Goal: Task Accomplishment & Management: Manage account settings

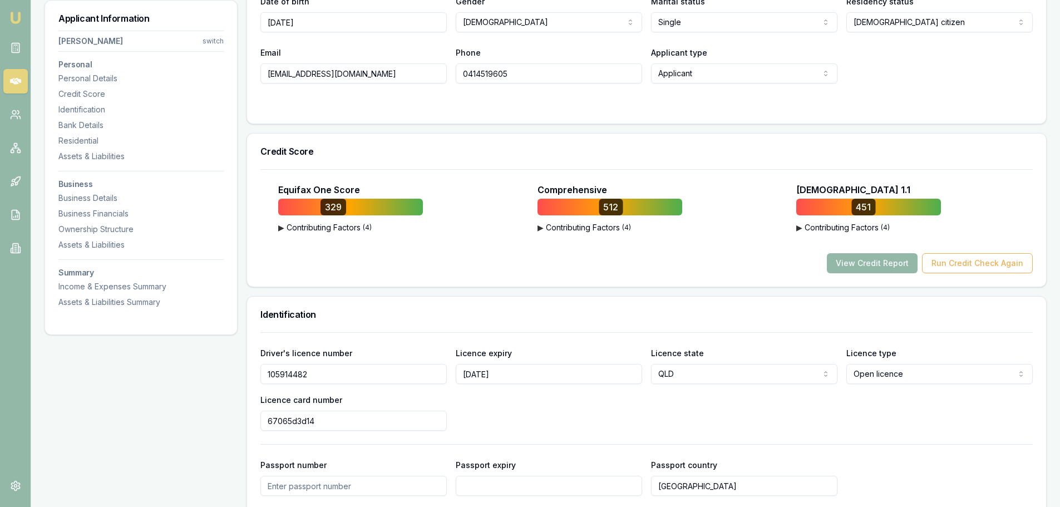
click at [603, 312] on h3 "Identification" at bounding box center [647, 314] width 773 height 9
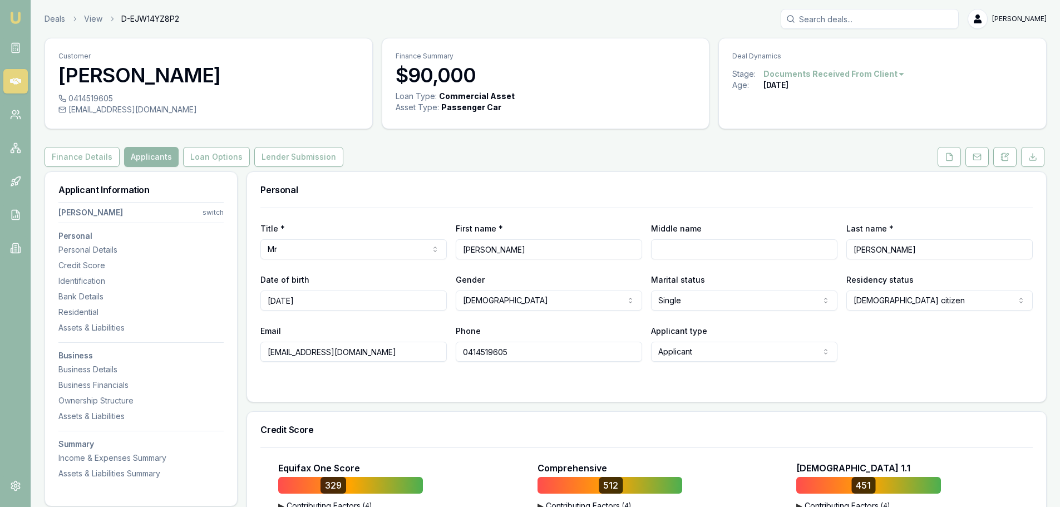
click at [17, 87] on link at bounding box center [15, 81] width 24 height 24
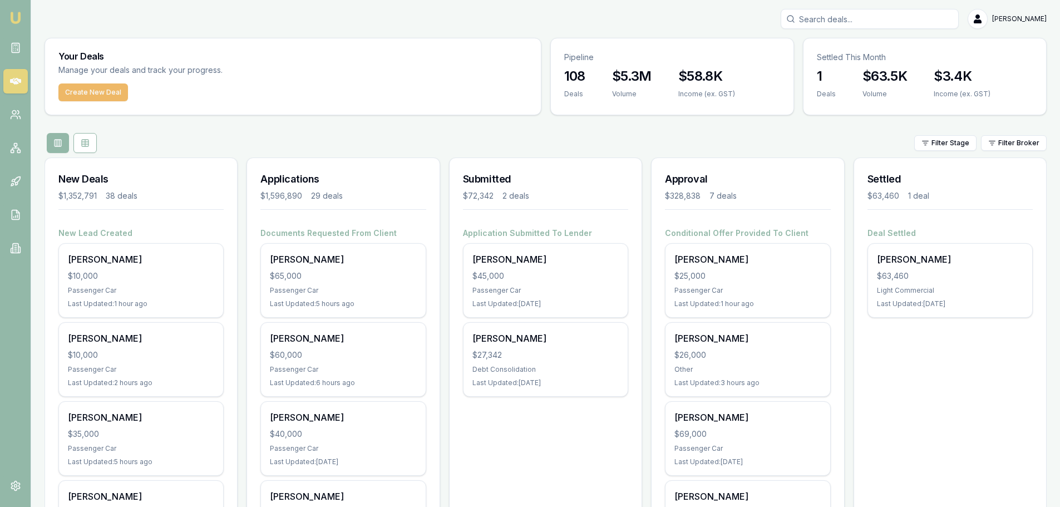
click at [83, 90] on button "Create New Deal" at bounding box center [93, 92] width 70 height 18
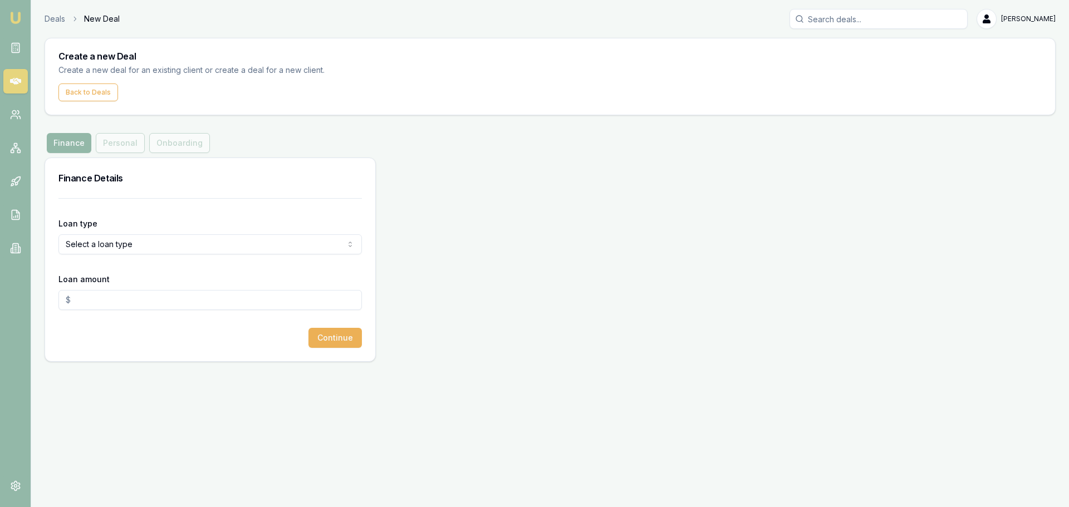
click at [234, 244] on html "Emu Broker Deals New Deal Erin Shield Toggle Menu Create a new Deal Create a ne…" at bounding box center [534, 253] width 1069 height 507
select select "CONSUMER_ASSET"
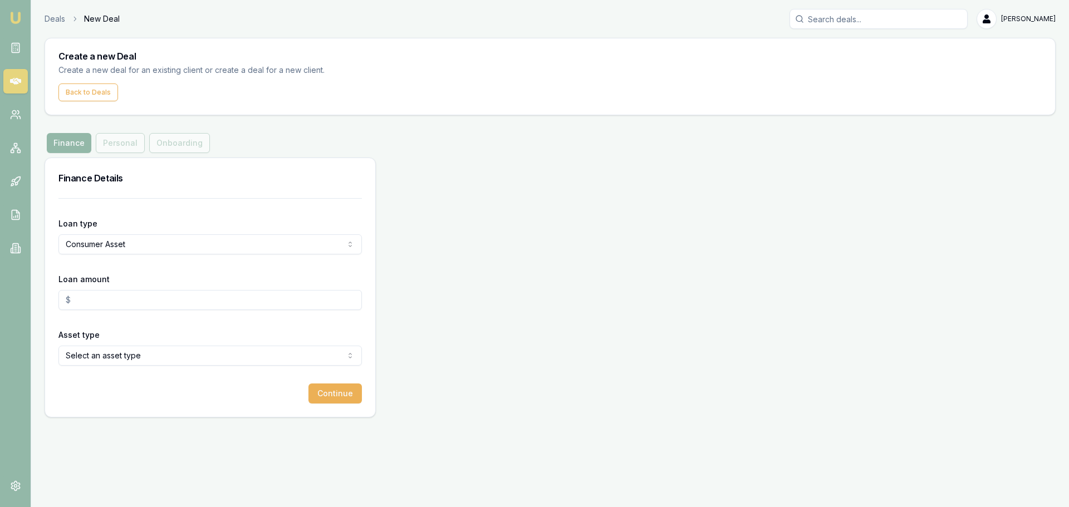
click at [155, 299] on input "Loan amount" at bounding box center [209, 300] width 303 height 20
type input "$80,000.00"
click at [237, 352] on html "Emu Broker Deals New Deal Erin Shield Toggle Menu Create a new Deal Create a ne…" at bounding box center [534, 253] width 1069 height 507
click at [348, 393] on button "Continue" at bounding box center [334, 394] width 53 height 20
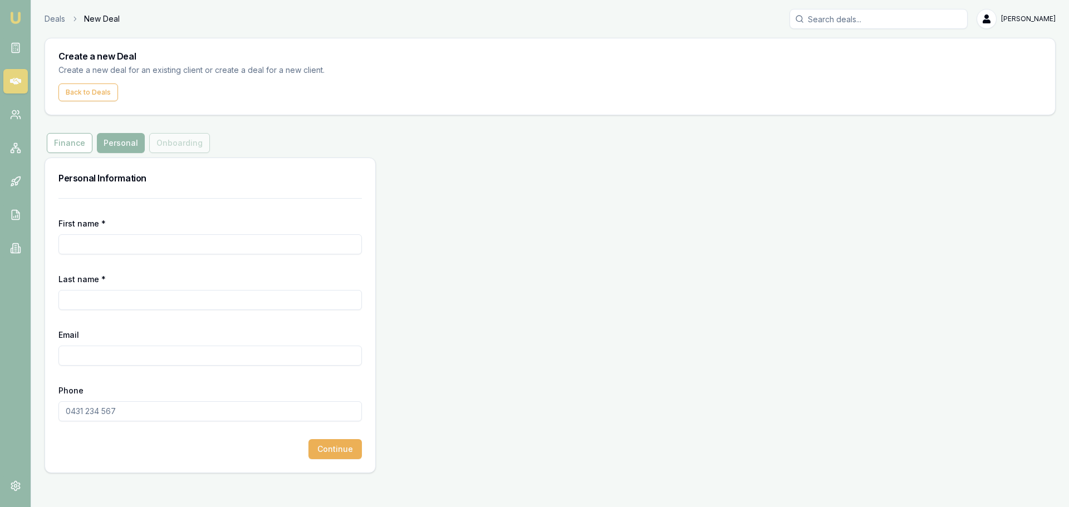
click at [167, 250] on input "First name *" at bounding box center [209, 244] width 303 height 20
type input "r"
type input "RCAHEL"
type input "OWERS"
click at [92, 350] on input "Email" at bounding box center [209, 356] width 303 height 20
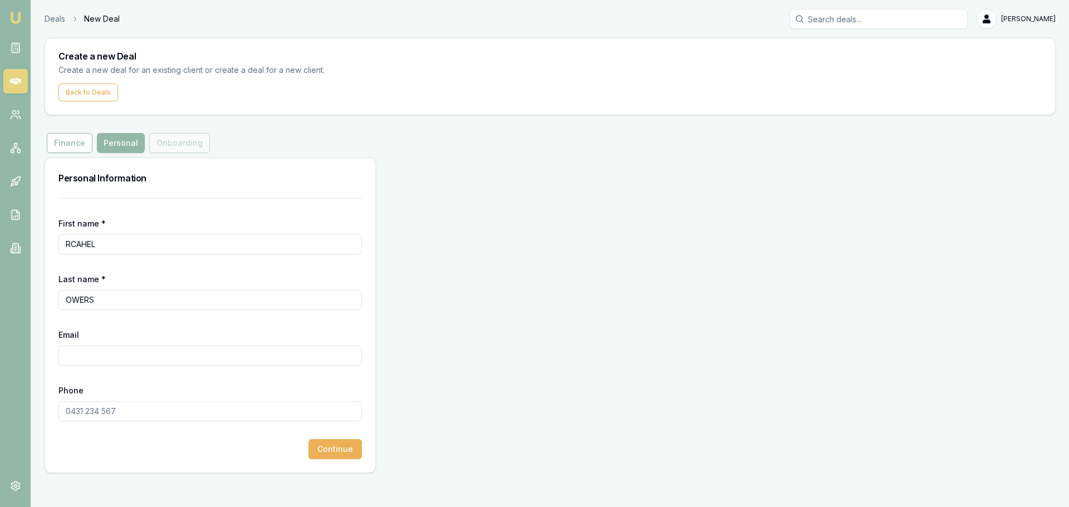
paste input "daddles82@gmail.com"
type input "daddles82@gmail.com"
click at [99, 413] on input "Phone" at bounding box center [209, 411] width 303 height 20
type input "0405 711 429"
click at [343, 444] on button "Continue" at bounding box center [334, 449] width 53 height 20
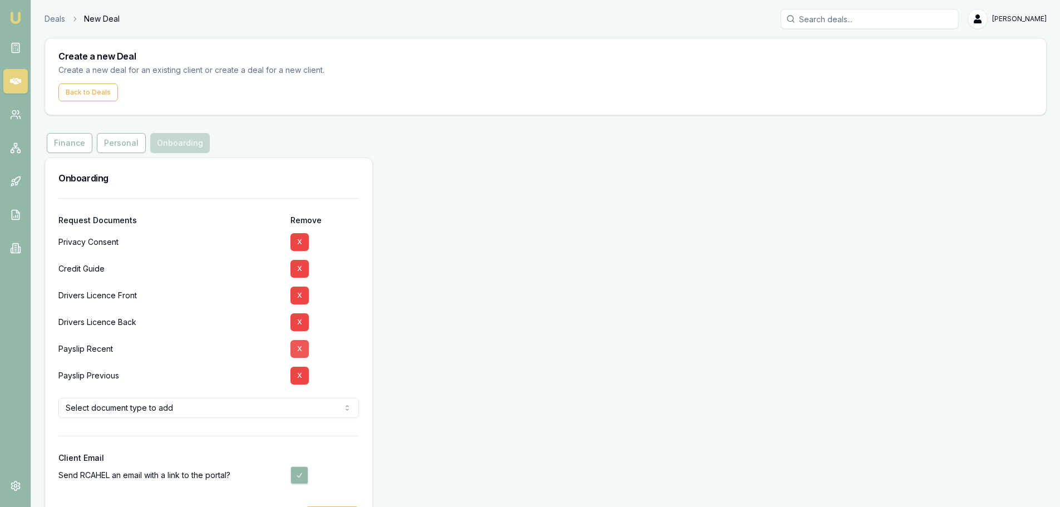
click at [293, 347] on button "X" at bounding box center [300, 349] width 18 height 18
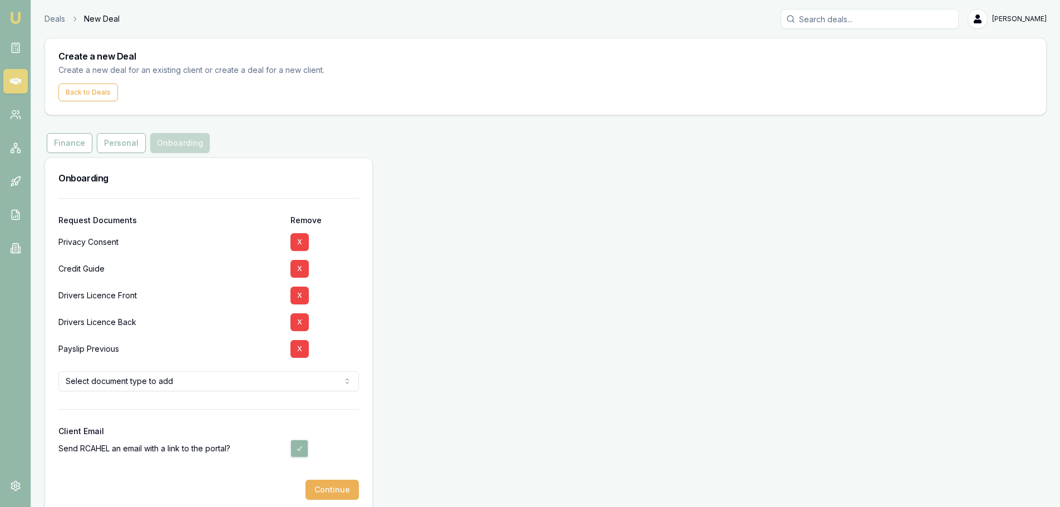
drag, startPoint x: 293, startPoint y: 348, endPoint x: 254, endPoint y: 351, distance: 39.1
click at [293, 348] on button "X" at bounding box center [300, 349] width 18 height 18
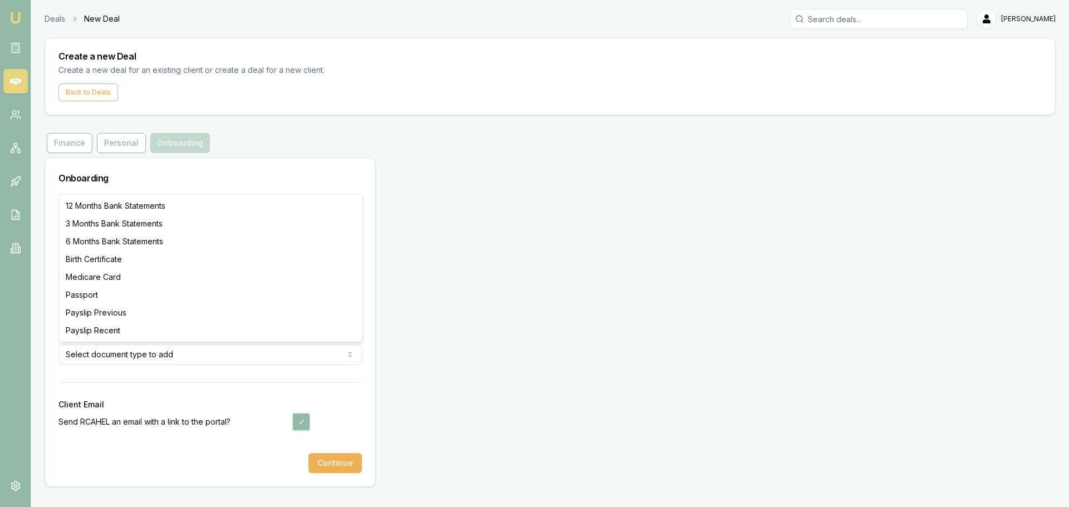
click at [215, 351] on html "Emu Broker Deals New Deal Erin Shield Toggle Menu Create a new Deal Create a ne…" at bounding box center [534, 253] width 1069 height 507
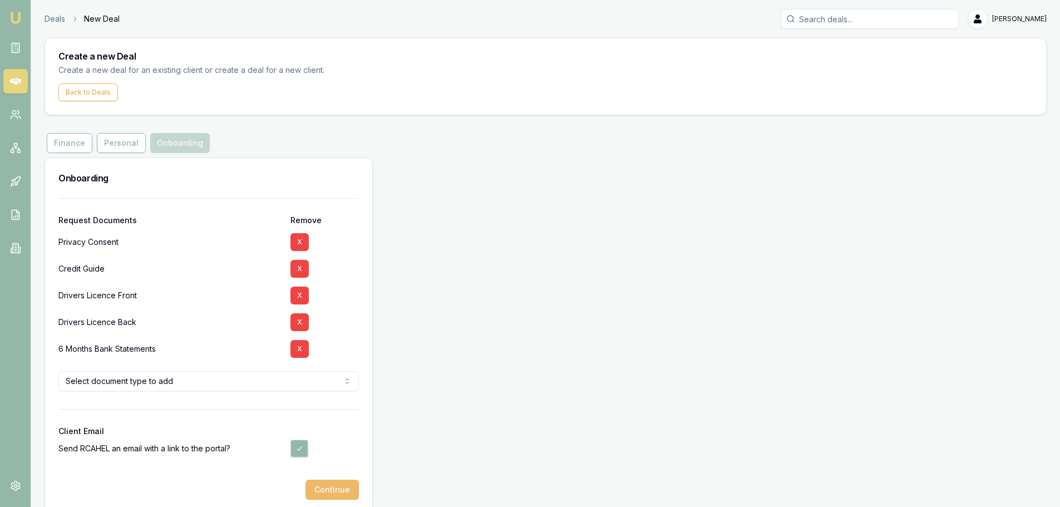
click at [316, 488] on button "Continue" at bounding box center [332, 490] width 53 height 20
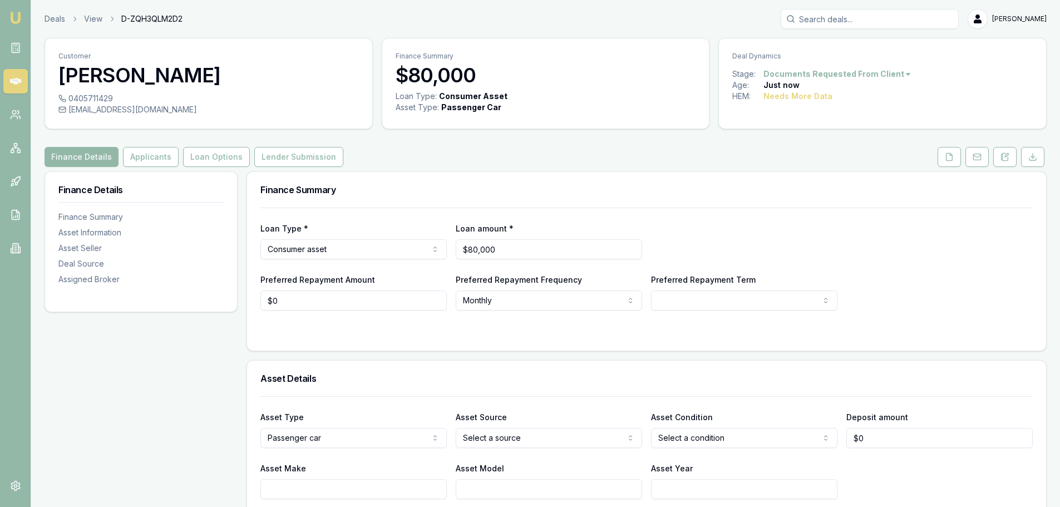
click at [18, 86] on icon at bounding box center [15, 81] width 11 height 11
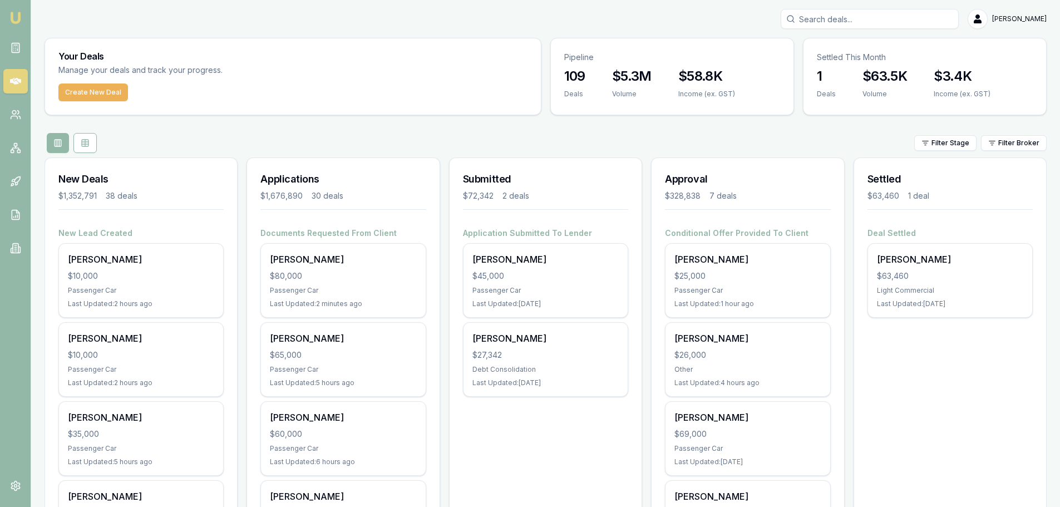
click at [577, 141] on div "Filter Stage Filter Broker" at bounding box center [546, 143] width 1002 height 20
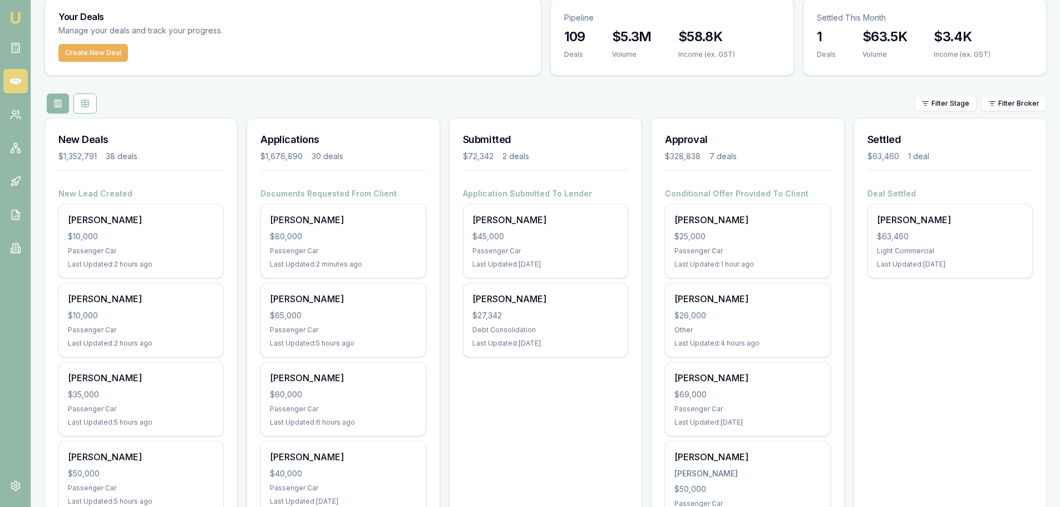
scroll to position [56, 0]
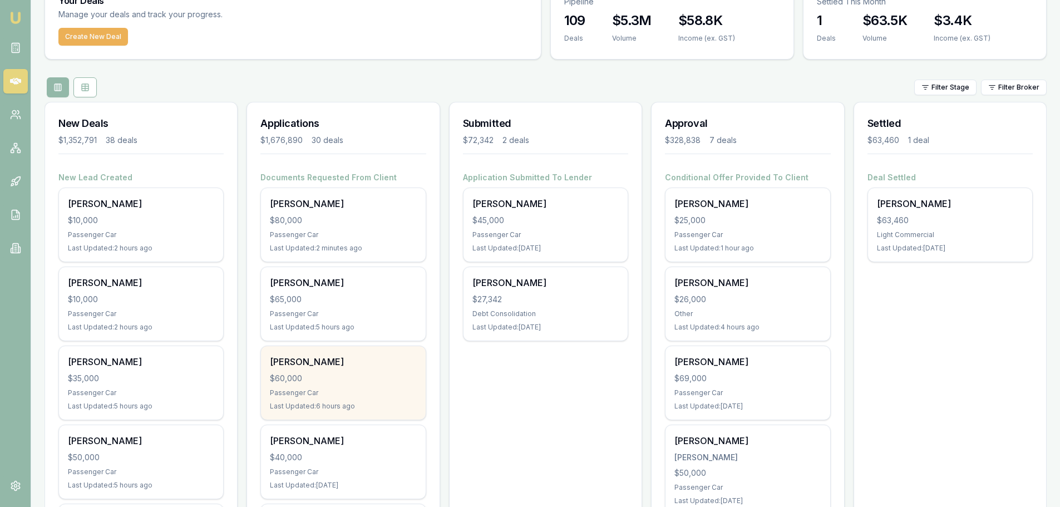
click at [358, 376] on div "$60,000" at bounding box center [343, 378] width 146 height 11
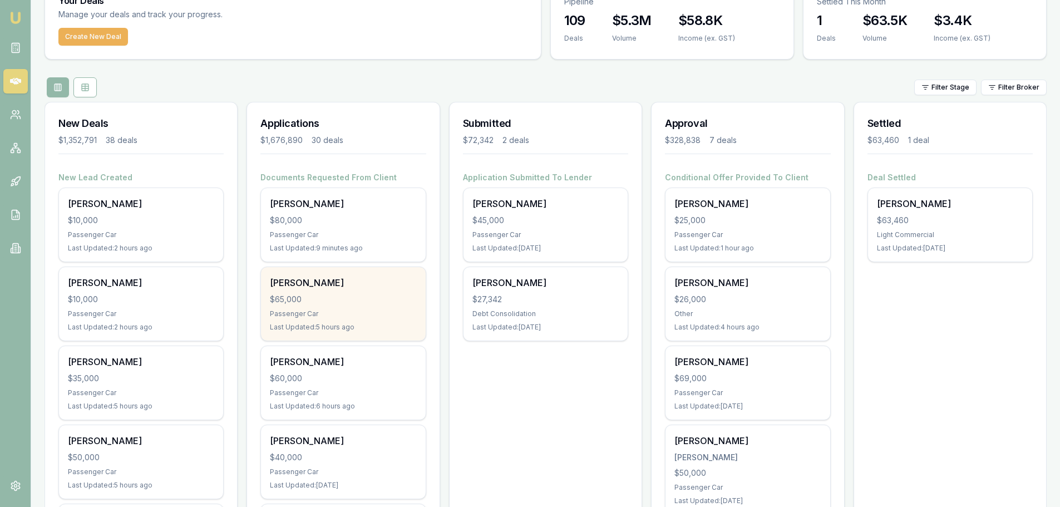
scroll to position [167, 0]
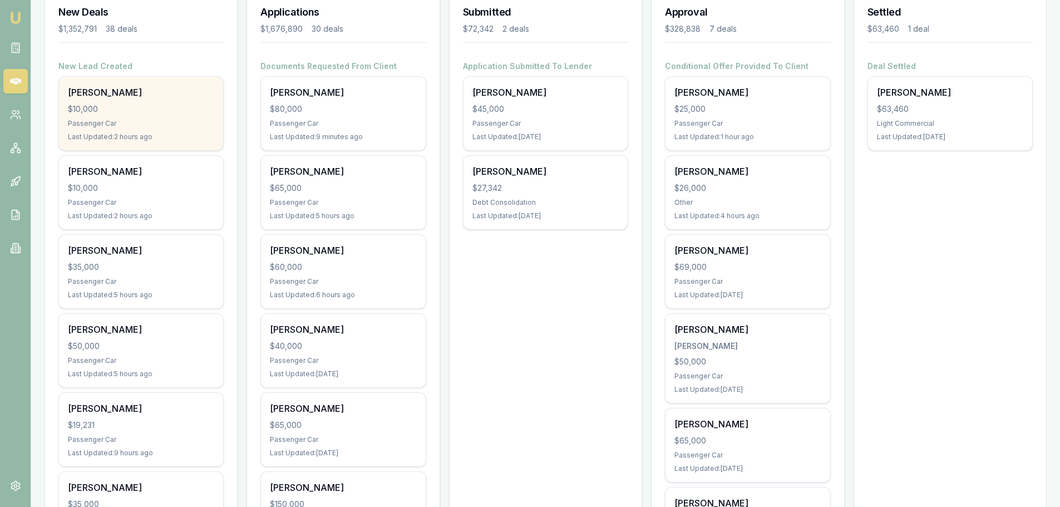
click at [168, 119] on div "Passenger Car" at bounding box center [141, 123] width 146 height 9
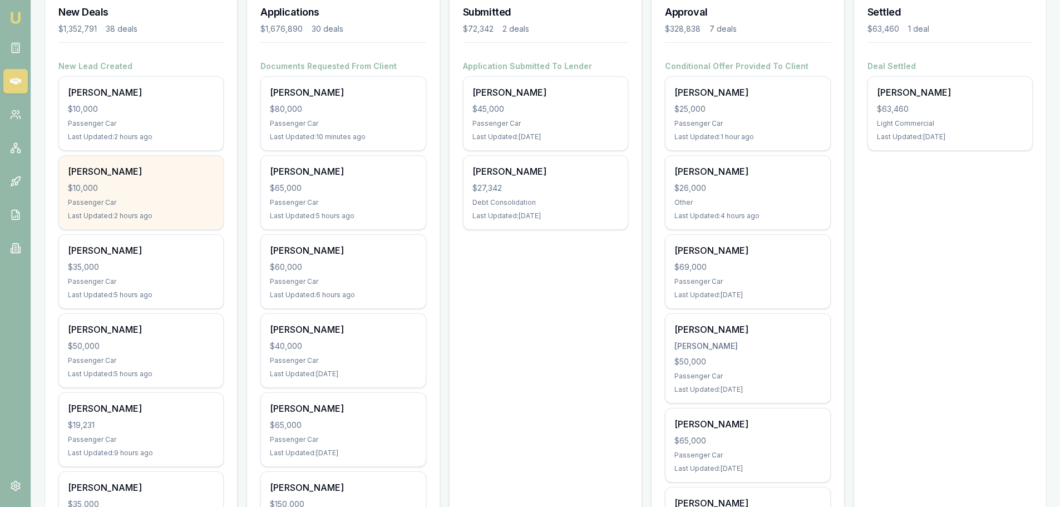
click at [105, 195] on div "Mechelle Cole $10,000 Passenger Car Last Updated: 2 hours ago" at bounding box center [141, 192] width 164 height 73
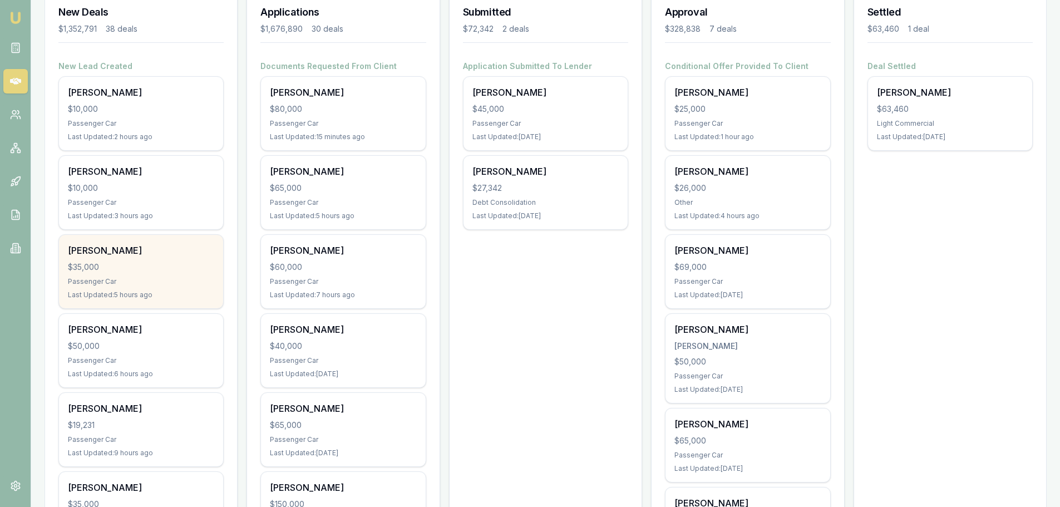
click at [144, 274] on div "Christopher Paul $35,000 Passenger Car Last Updated: 5 hours ago" at bounding box center [141, 271] width 164 height 73
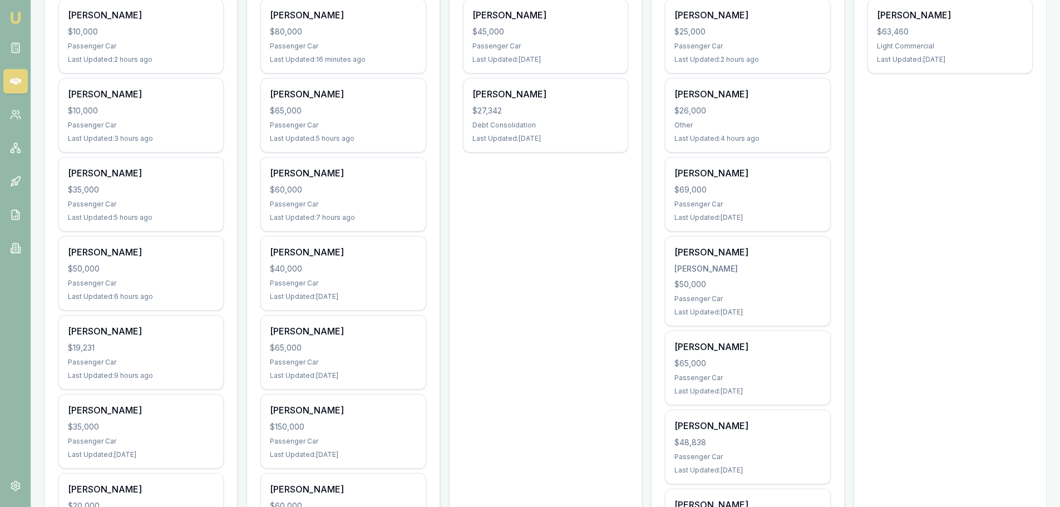
scroll to position [278, 0]
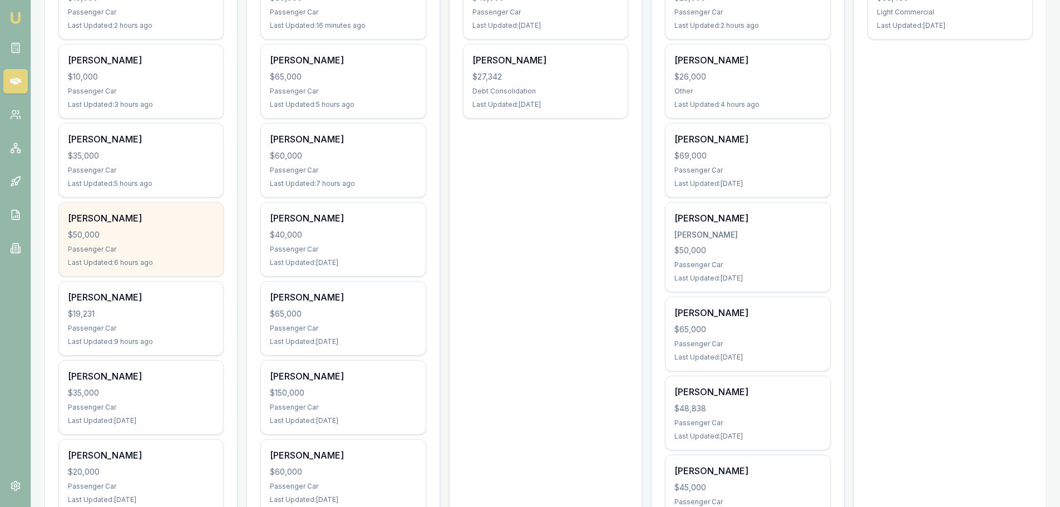
click at [149, 236] on div "$50,000" at bounding box center [141, 234] width 146 height 11
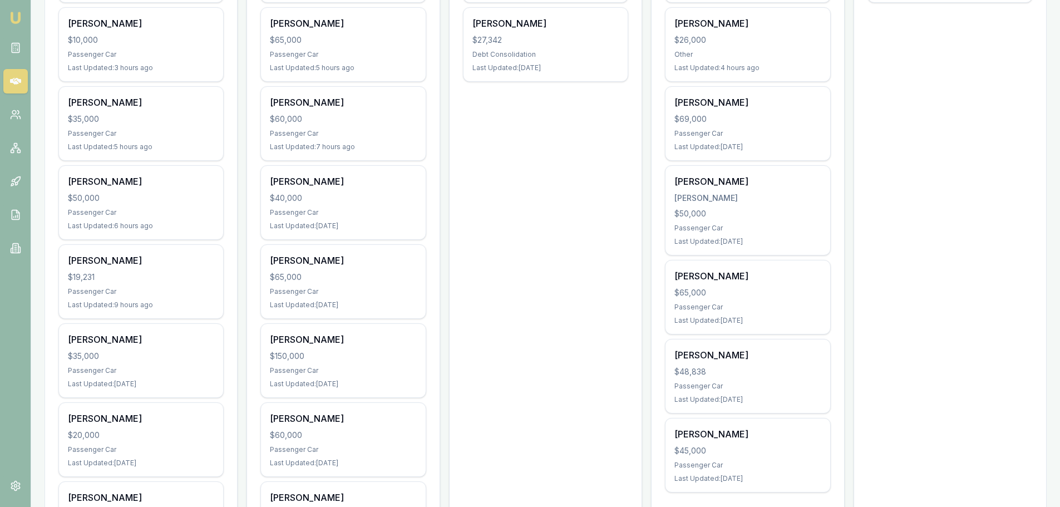
scroll to position [390, 0]
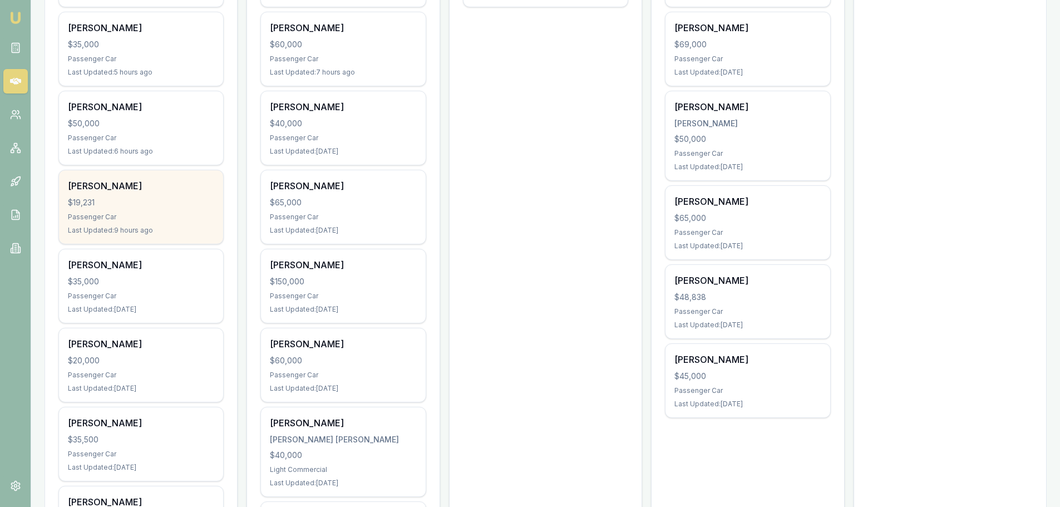
click at [163, 189] on div "Surmed Shaikh" at bounding box center [141, 185] width 146 height 13
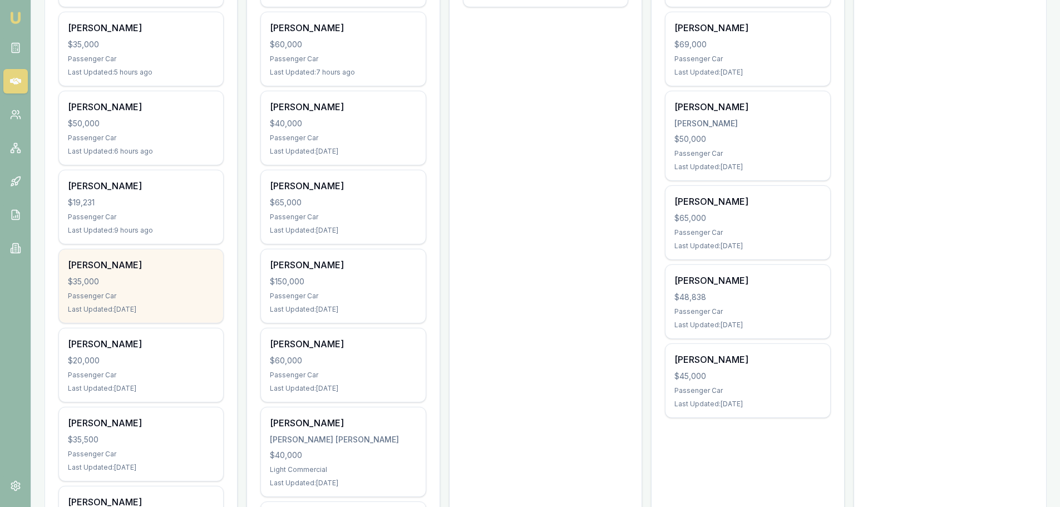
click at [116, 279] on div "$35,000" at bounding box center [141, 281] width 146 height 11
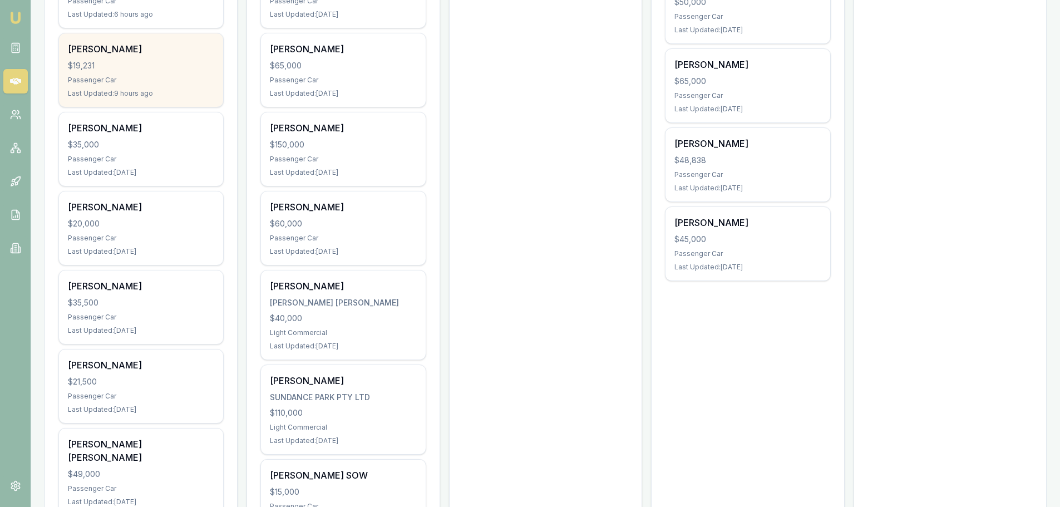
scroll to position [557, 0]
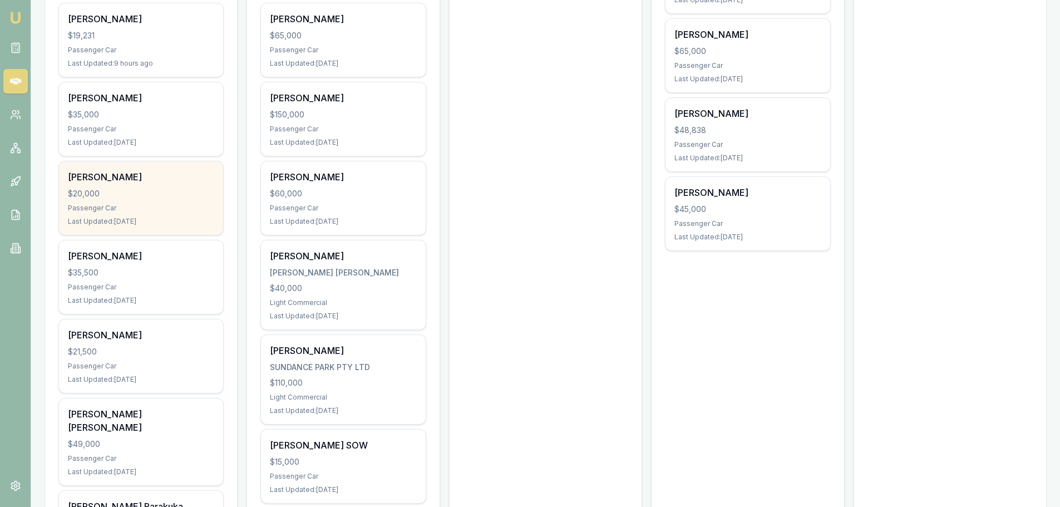
click at [156, 176] on div "Jeremy Essers" at bounding box center [141, 176] width 146 height 13
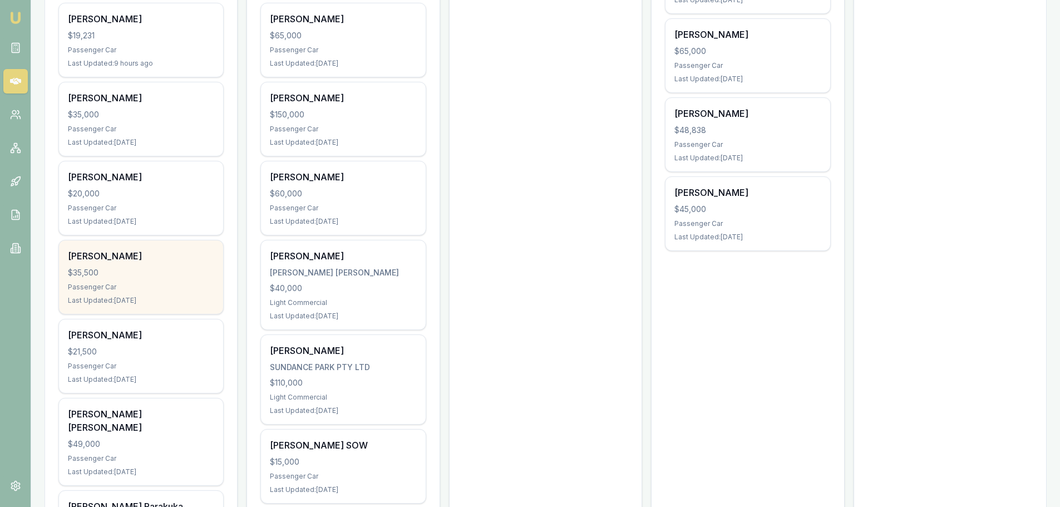
click at [122, 262] on div "Dawood Suleman" at bounding box center [141, 255] width 146 height 13
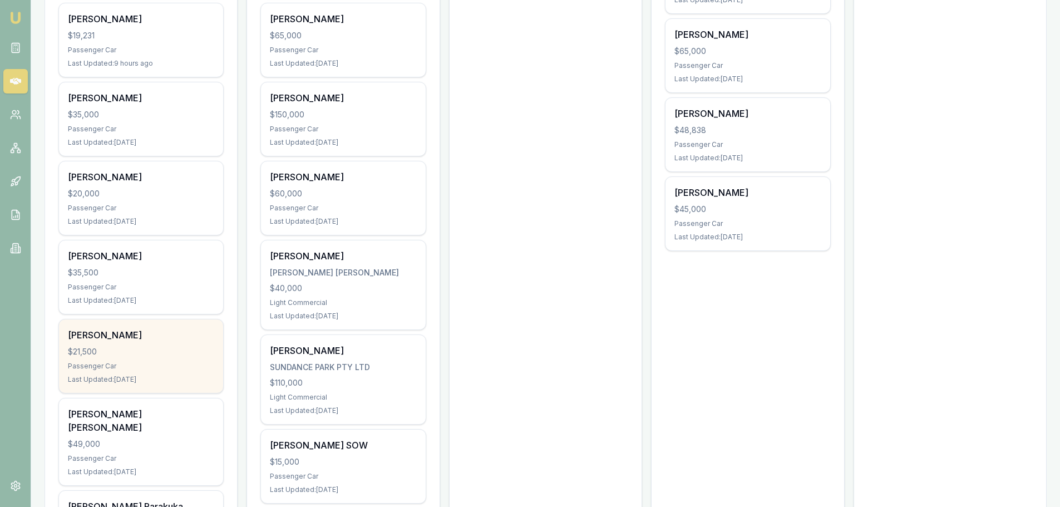
click at [143, 360] on div "Nick Hamilton $21,500 Passenger Car Last Updated: 3 days ago" at bounding box center [141, 356] width 164 height 73
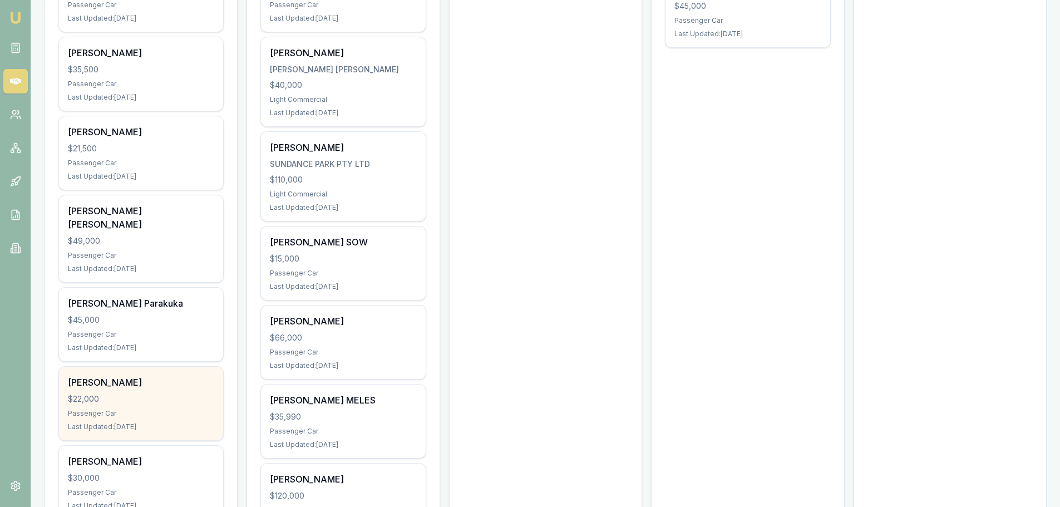
scroll to position [779, 0]
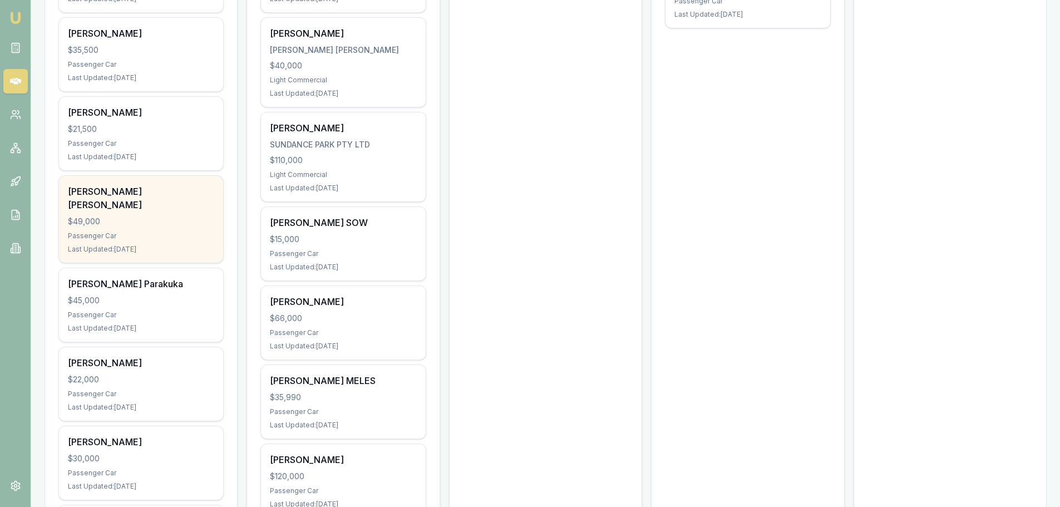
click at [139, 214] on div "Sandy lee Singh $49,000 Passenger Car Last Updated: 4 days ago" at bounding box center [141, 219] width 164 height 87
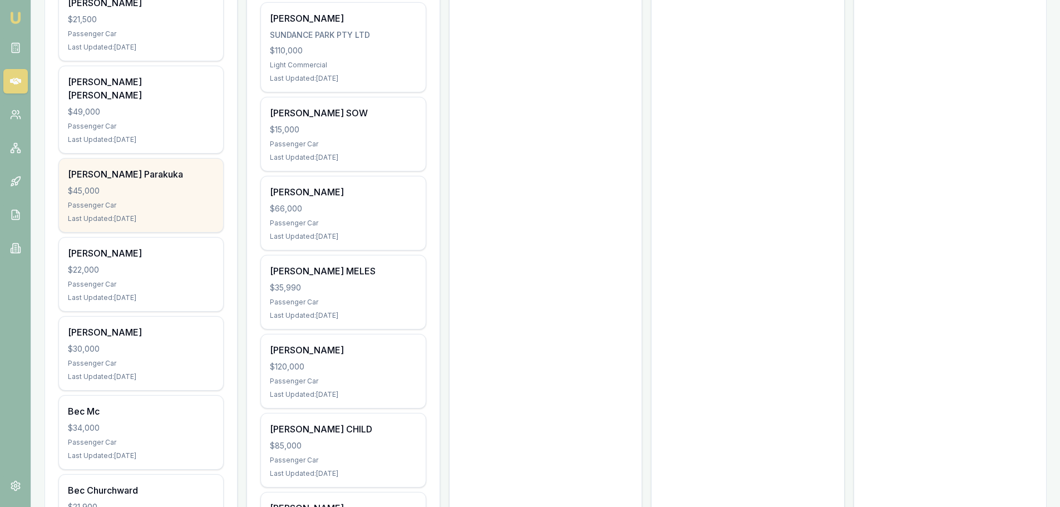
scroll to position [891, 0]
click at [166, 199] on div "Passenger Car" at bounding box center [141, 203] width 146 height 9
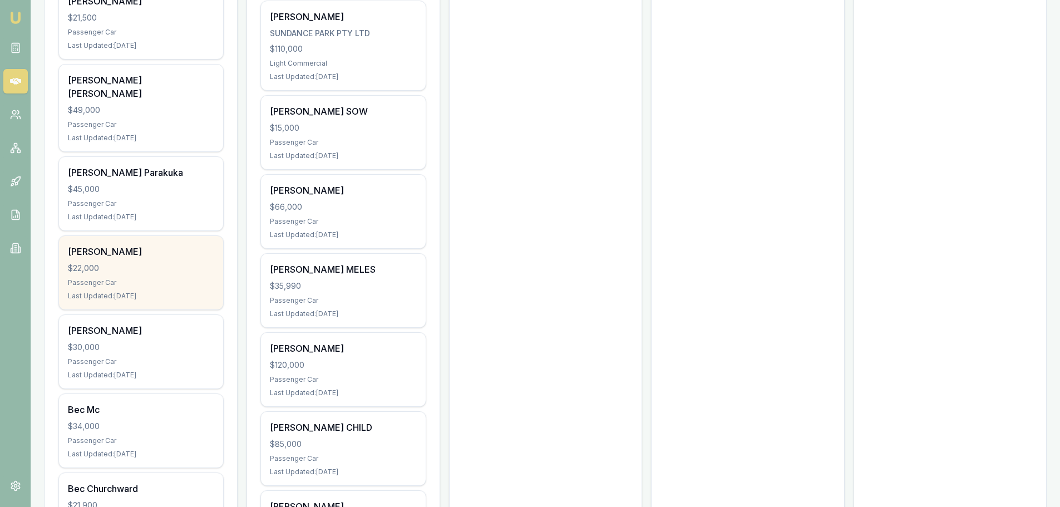
click at [131, 263] on div "$22,000" at bounding box center [141, 268] width 146 height 11
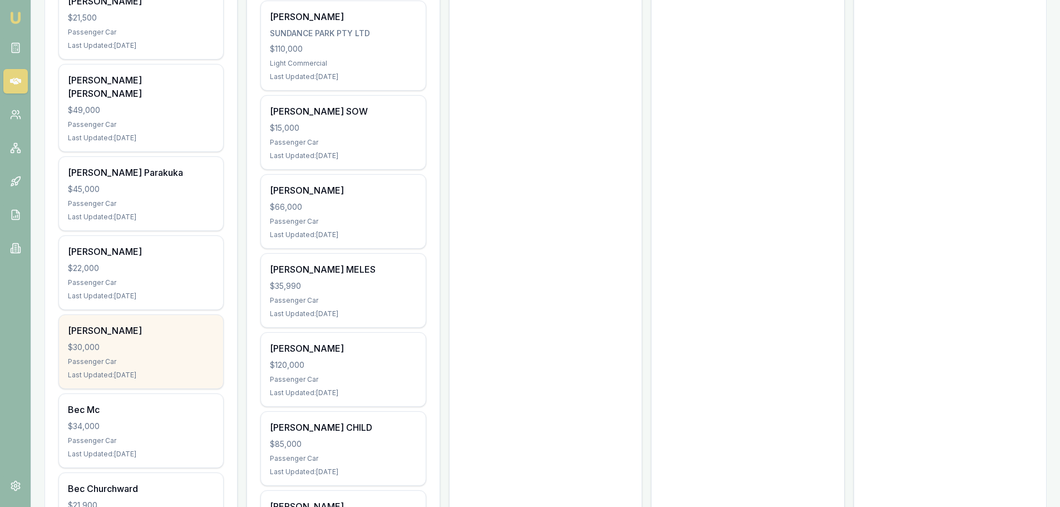
click at [144, 342] on div "$30,000" at bounding box center [141, 347] width 146 height 11
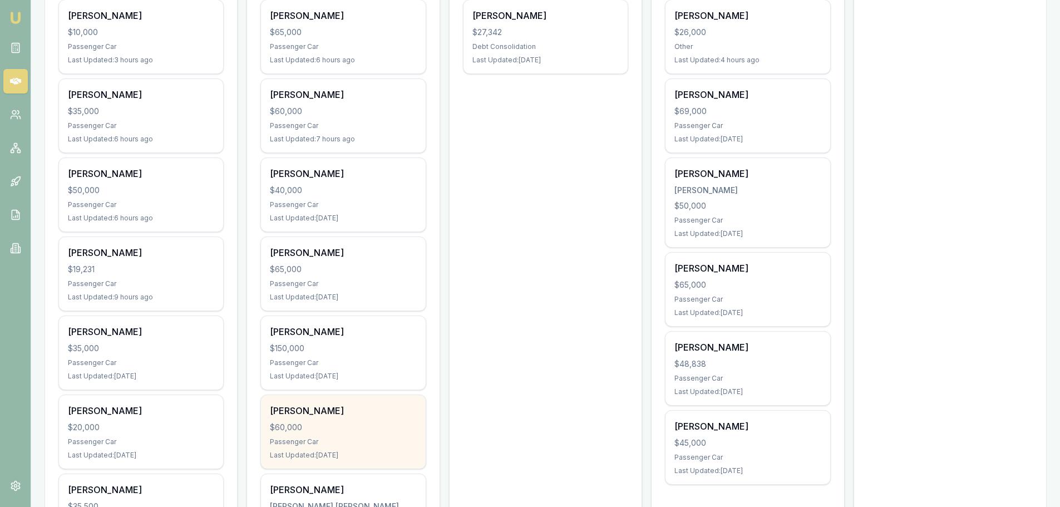
scroll to position [167, 0]
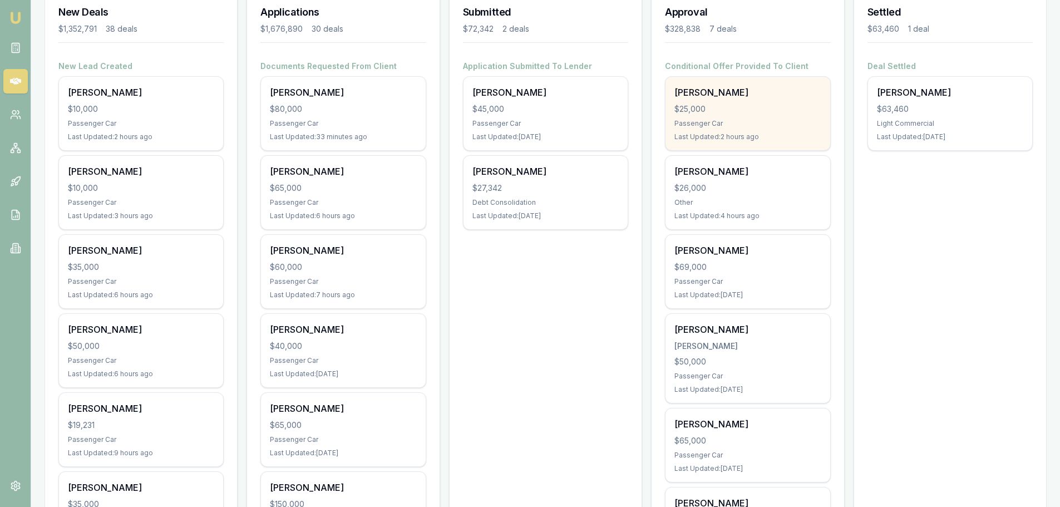
click at [761, 95] on div "Benjamin Waetford" at bounding box center [748, 92] width 146 height 13
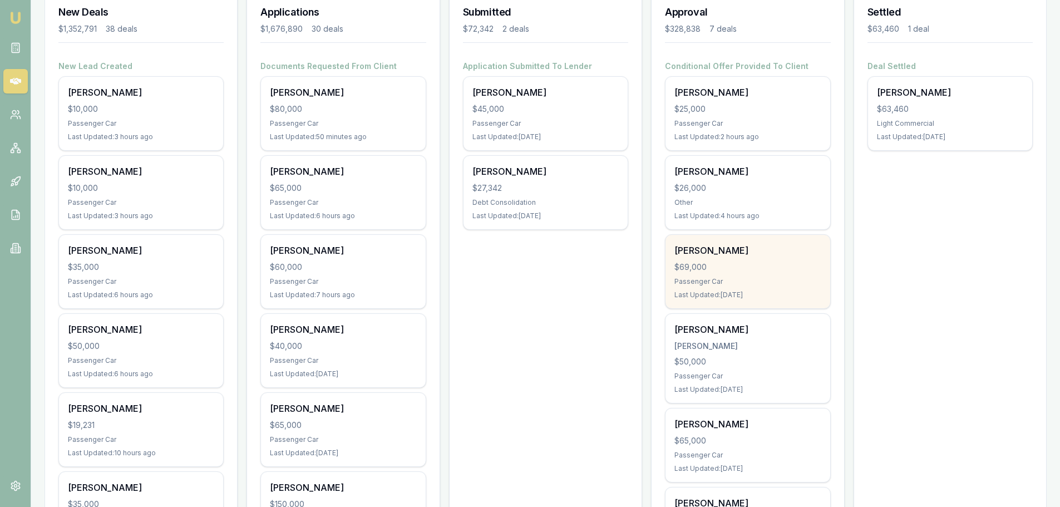
click at [747, 279] on div "Passenger Car" at bounding box center [748, 281] width 146 height 9
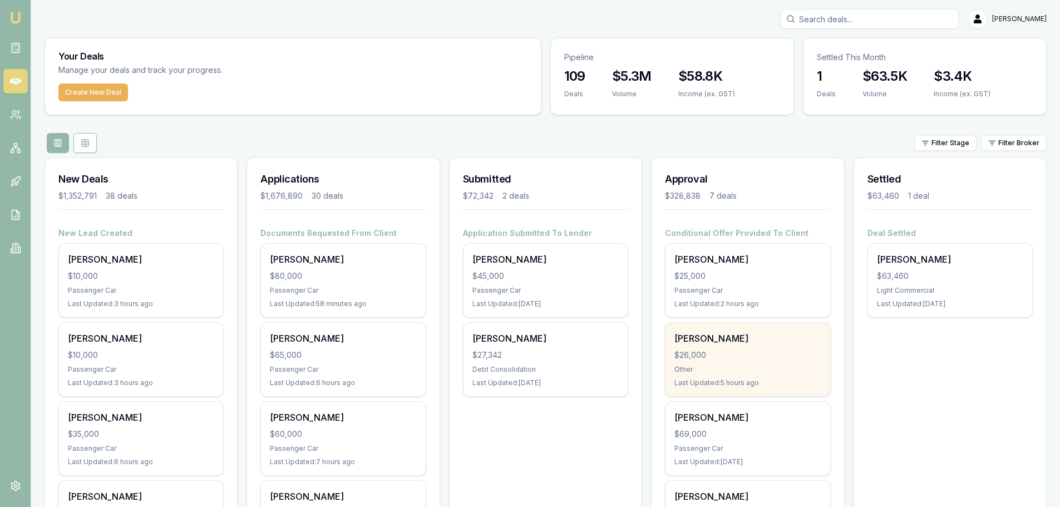
scroll to position [278, 0]
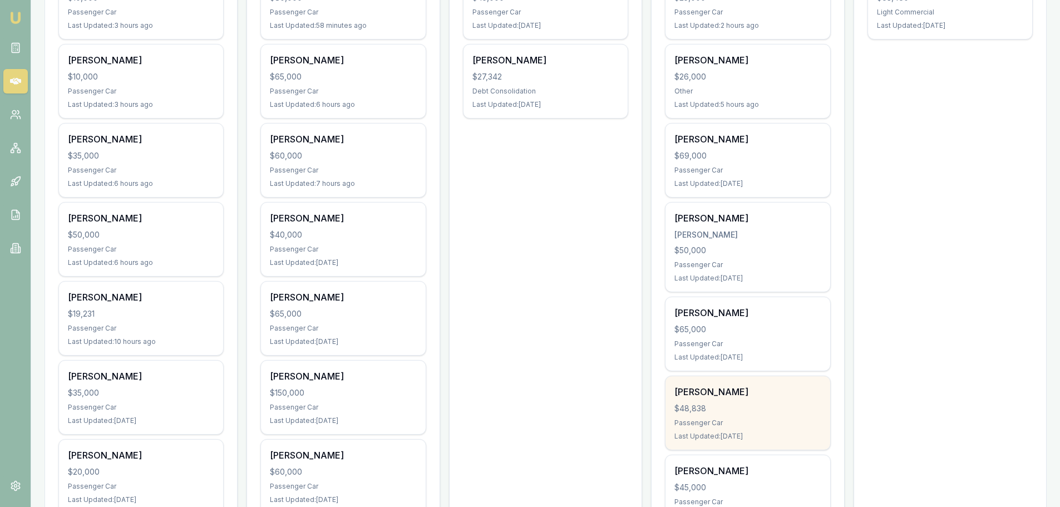
click at [770, 397] on div "Lisa Ruprecht" at bounding box center [748, 391] width 146 height 13
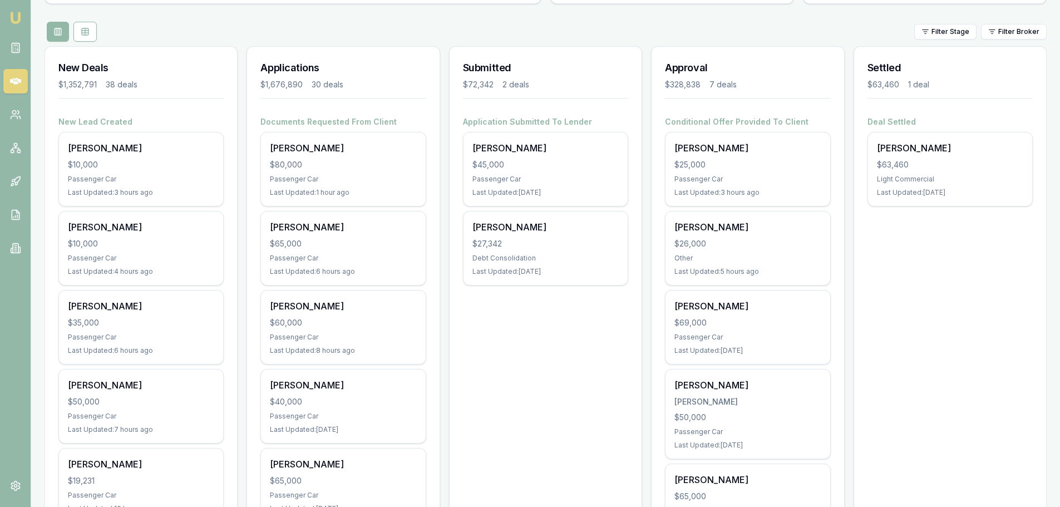
scroll to position [0, 0]
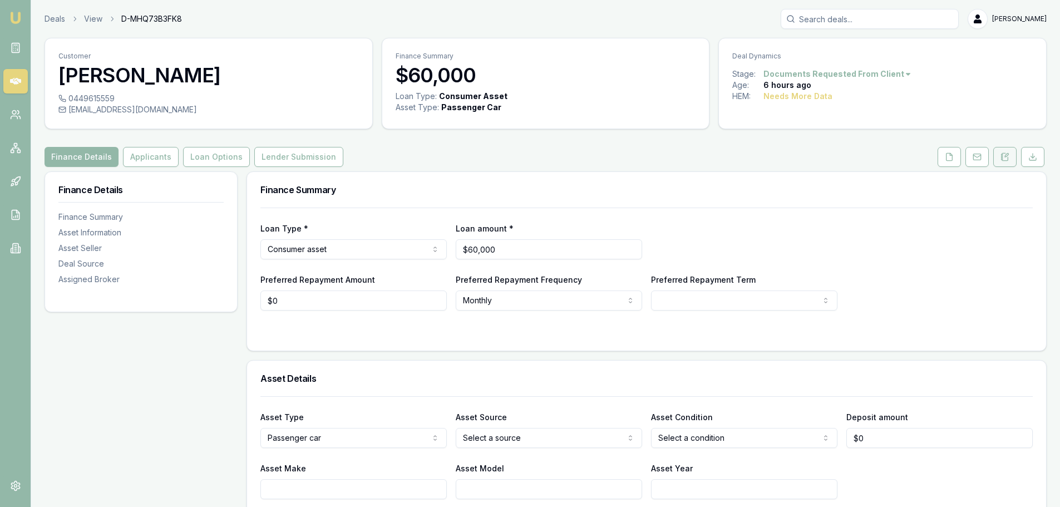
drag, startPoint x: 0, startPoint y: 0, endPoint x: 1006, endPoint y: 156, distance: 1018.5
click at [1006, 156] on icon at bounding box center [1006, 155] width 3 height 3
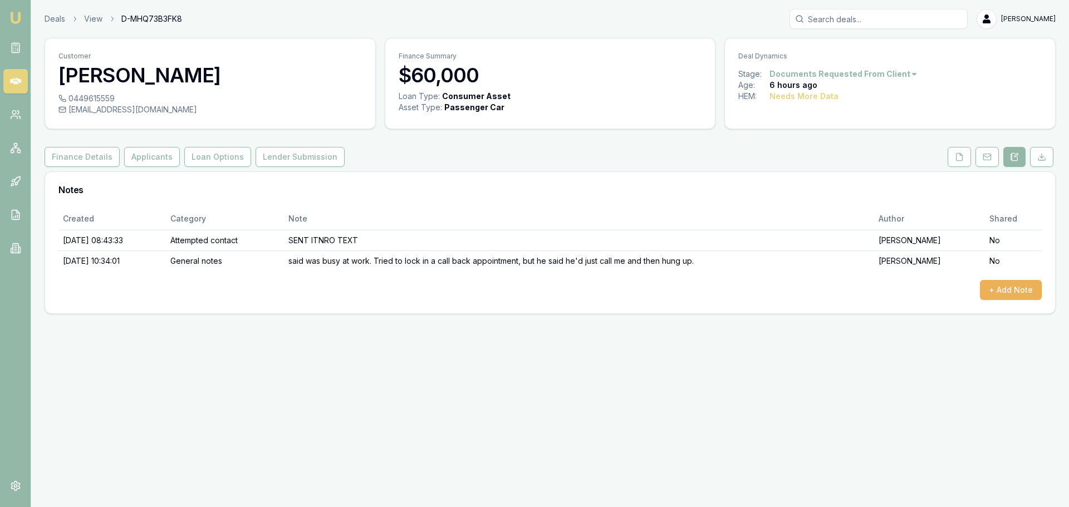
click at [14, 80] on icon at bounding box center [15, 81] width 11 height 7
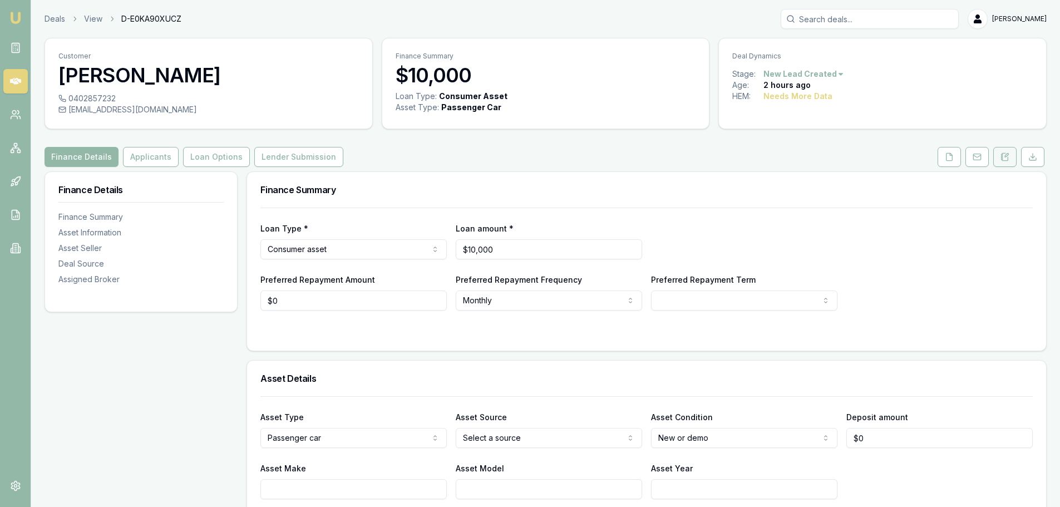
click at [1005, 160] on icon at bounding box center [1005, 156] width 6 height 7
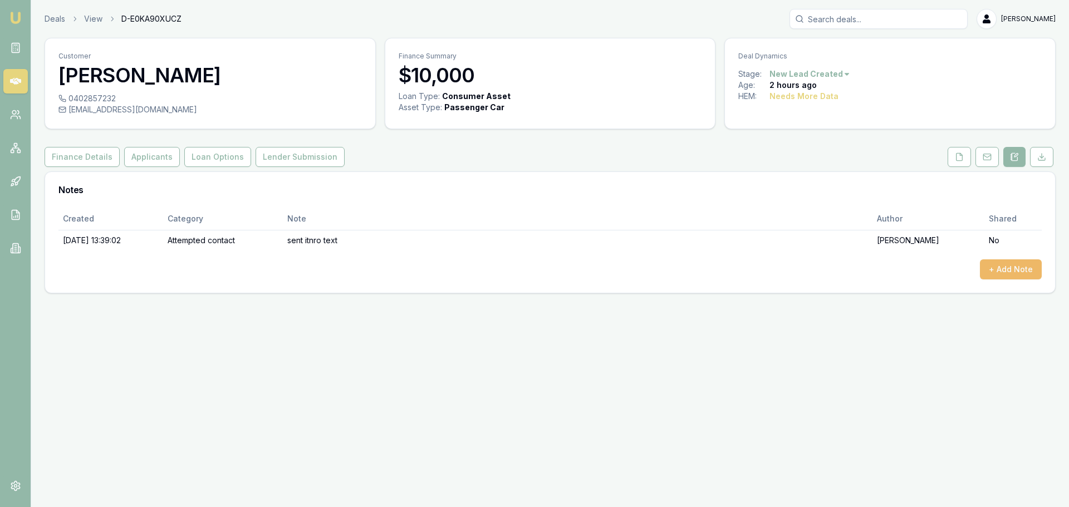
click at [1025, 273] on button "+ Add Note" at bounding box center [1011, 269] width 62 height 20
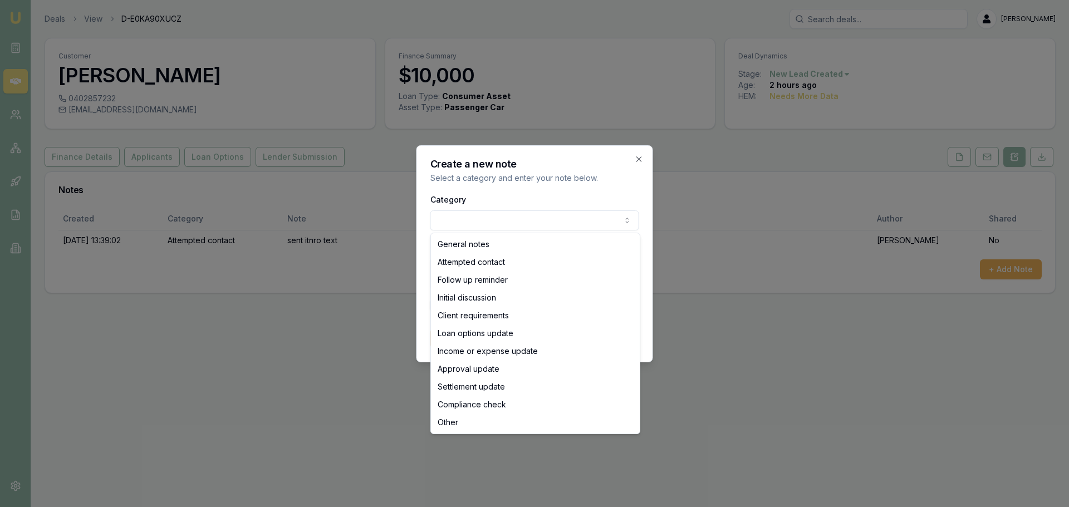
click at [481, 219] on body "Emu Broker Deals View D-E0KA90XUCZ Erin Shield Toggle Menu Customer Kristel But…" at bounding box center [534, 253] width 1069 height 507
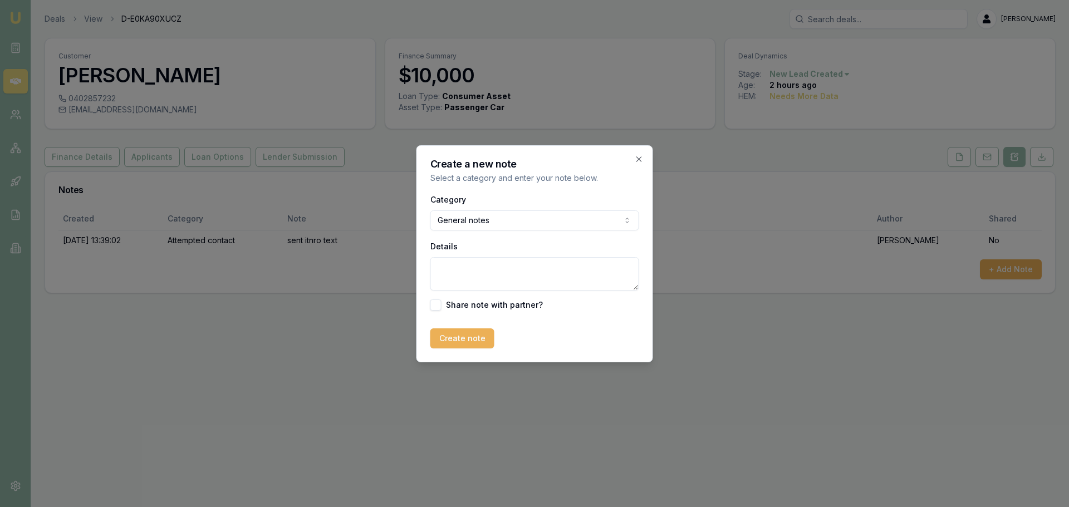
click at [469, 278] on textarea "Details" at bounding box center [534, 273] width 209 height 33
type textarea "NO LONGER INTERESTED"
click at [474, 342] on button "Create note" at bounding box center [462, 338] width 64 height 20
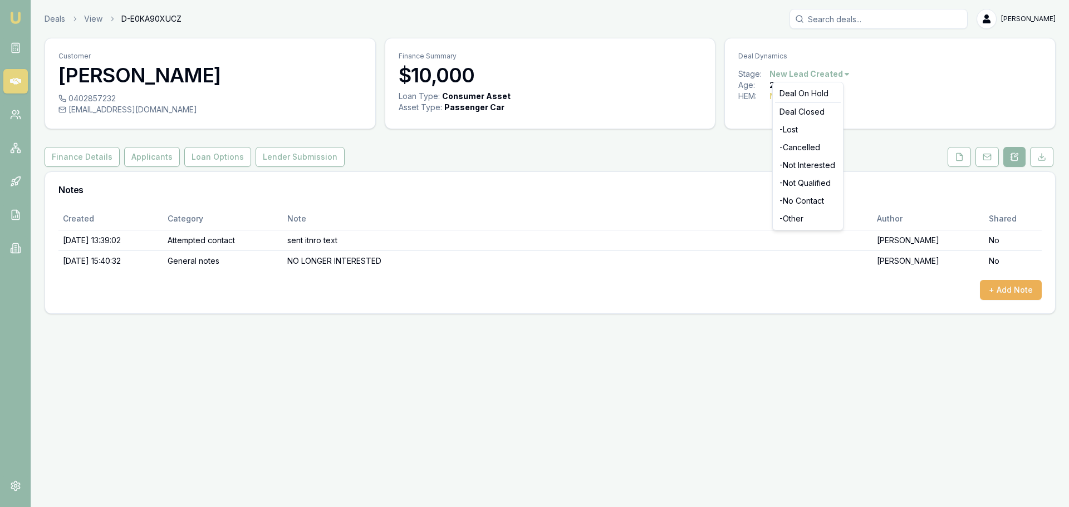
click at [828, 74] on html "Emu Broker Deals View D-E0KA90XUCZ Erin Shield Toggle Menu Customer Kristel But…" at bounding box center [534, 253] width 1069 height 507
click at [815, 163] on div "- Not Interested" at bounding box center [808, 165] width 66 height 18
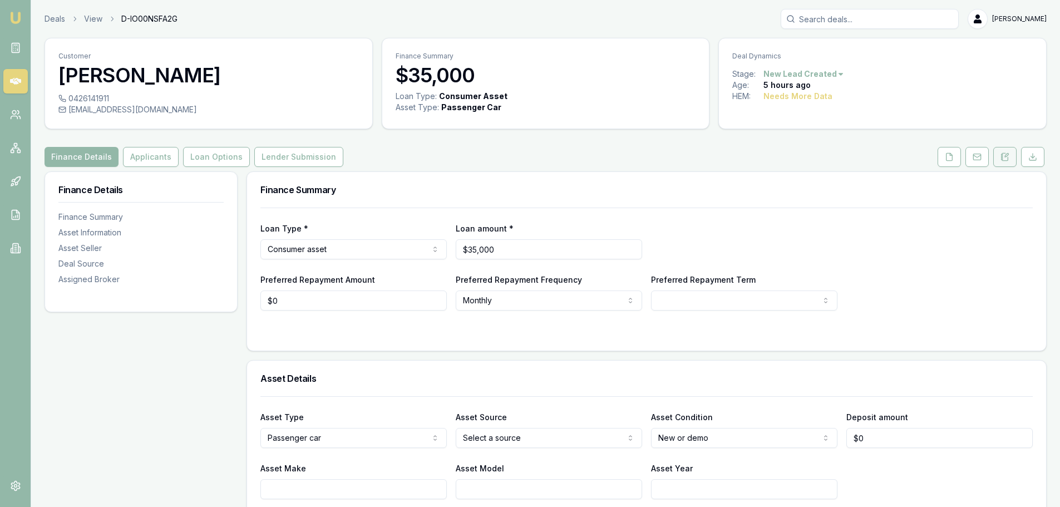
click at [1008, 160] on icon at bounding box center [1005, 156] width 6 height 7
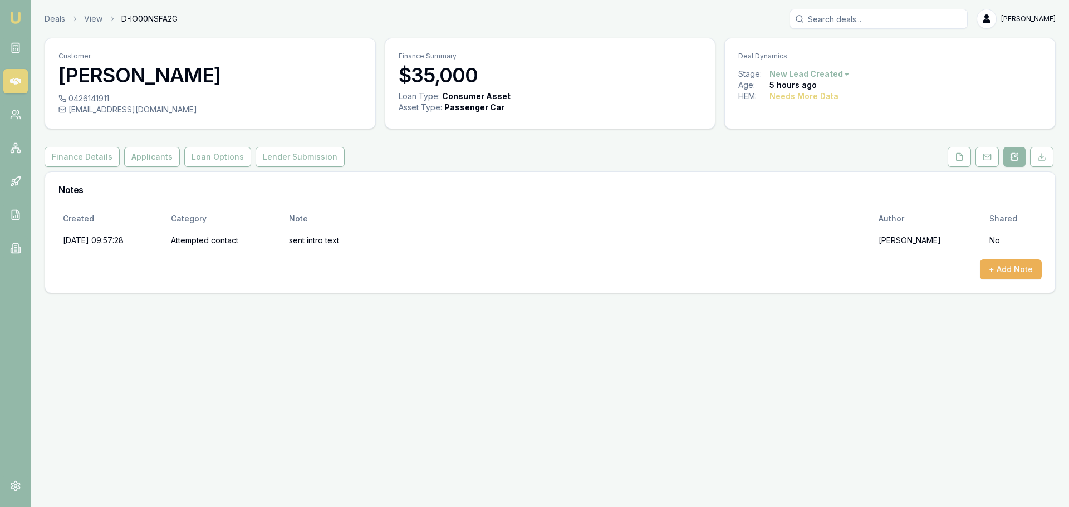
click at [598, 145] on div "Customer Christopher Paul 0426141911 mrpaul01.cp@googlemail.com Finance Summary…" at bounding box center [550, 165] width 1011 height 255
click at [1002, 265] on button "+ Add Note" at bounding box center [1011, 269] width 62 height 20
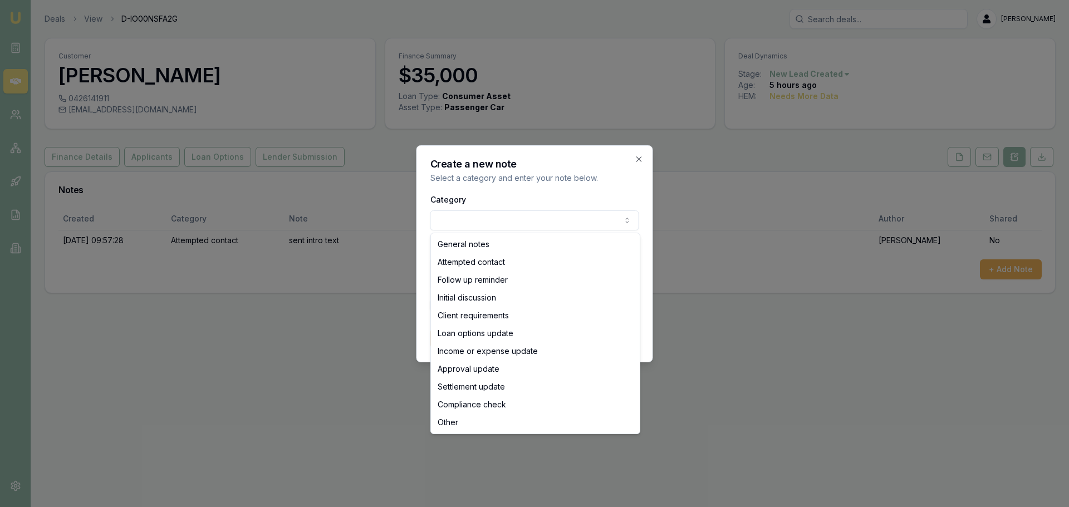
click at [432, 221] on body "Emu Broker Deals View D-IO00NSFA2G Erin Shield Toggle Menu Customer Christopher…" at bounding box center [534, 253] width 1069 height 507
select select "ATTEMPTED_CONTACT"
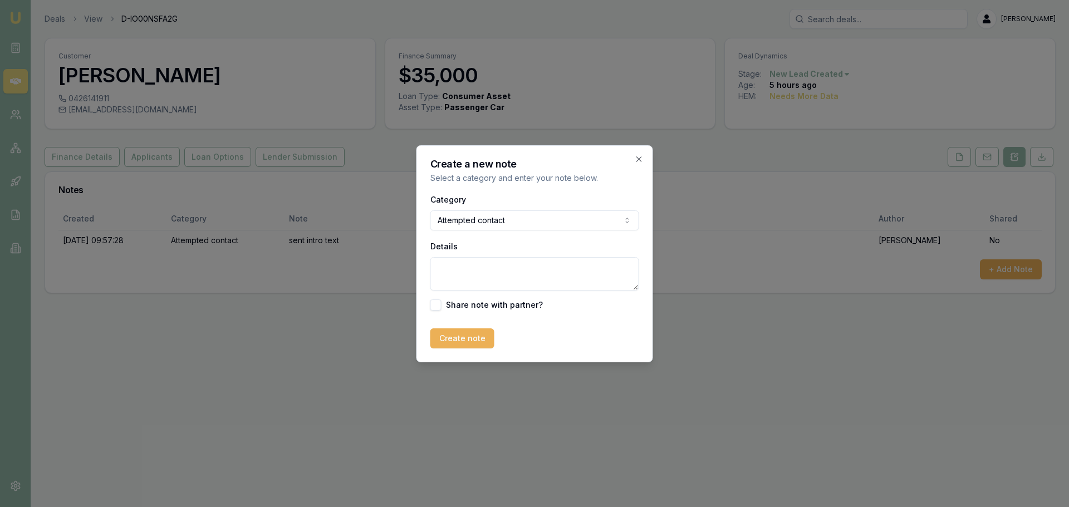
click at [463, 274] on textarea "Details" at bounding box center [534, 273] width 209 height 33
type textarea "Left vm"
click at [456, 346] on button "Create note" at bounding box center [462, 338] width 64 height 20
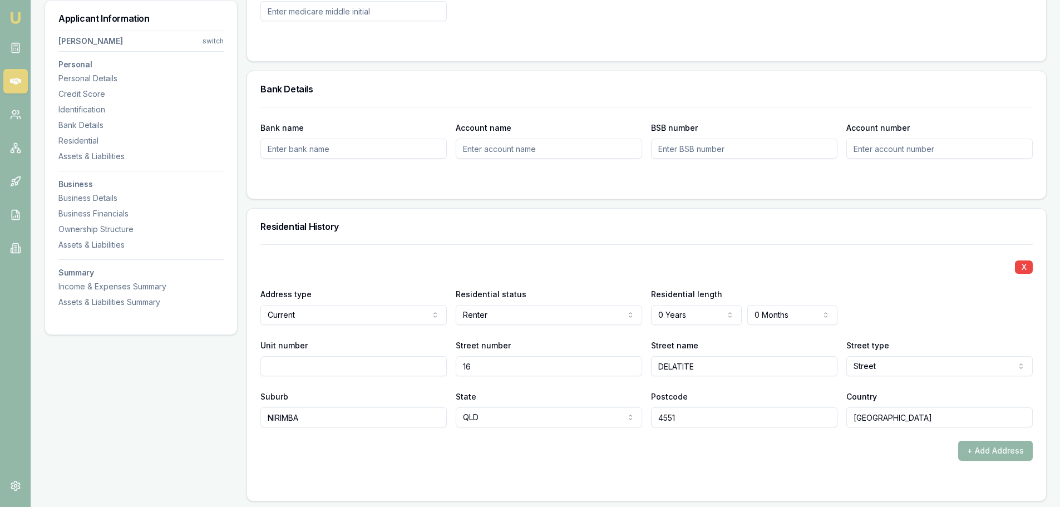
scroll to position [858, 0]
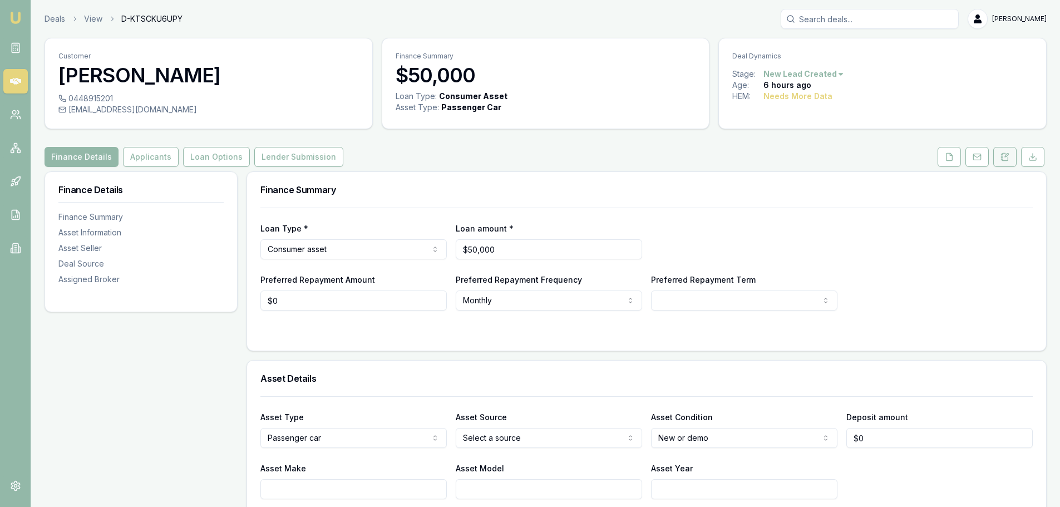
click at [1002, 159] on icon at bounding box center [1002, 159] width 2 height 0
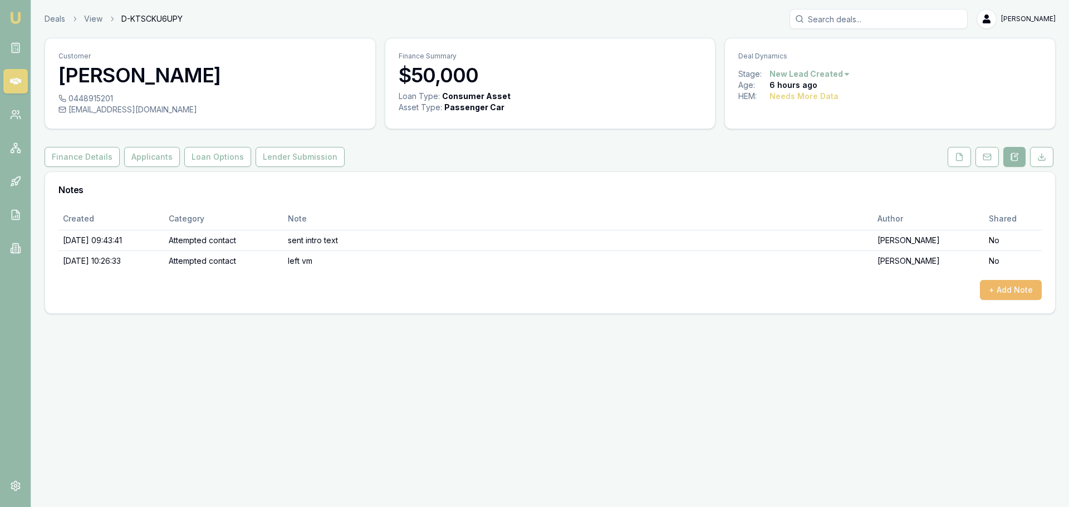
click at [991, 291] on button "+ Add Note" at bounding box center [1011, 290] width 62 height 20
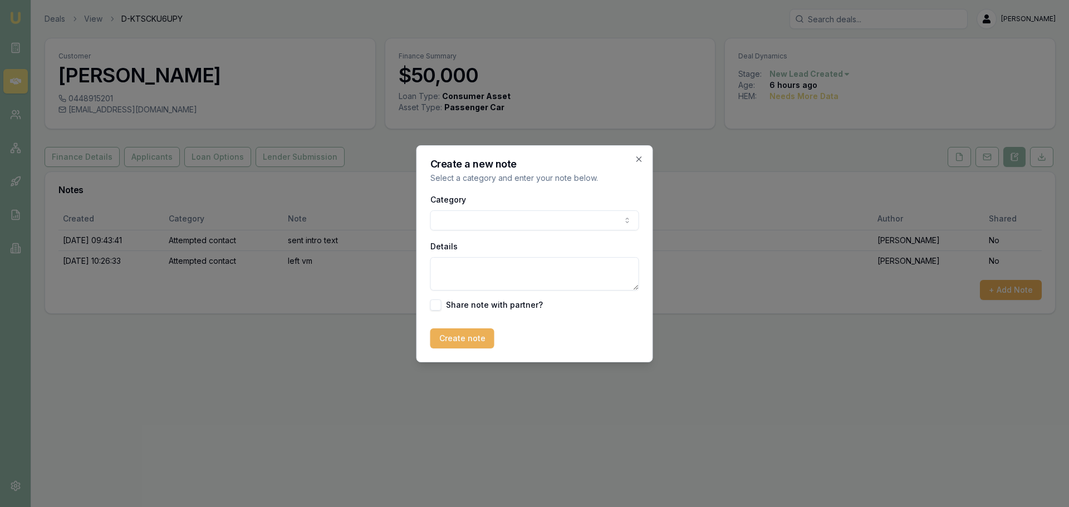
click at [592, 219] on body "Emu Broker Deals View D-KTSCKU6UPY Erin Shield Toggle Menu Customer Brad Healy …" at bounding box center [534, 253] width 1069 height 507
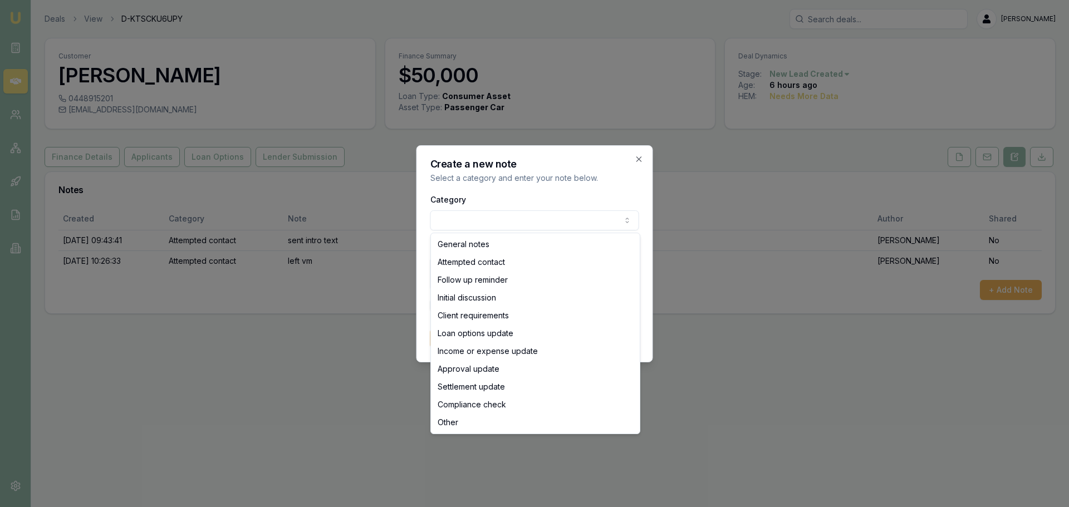
select select "ATTEMPTED_CONTACT"
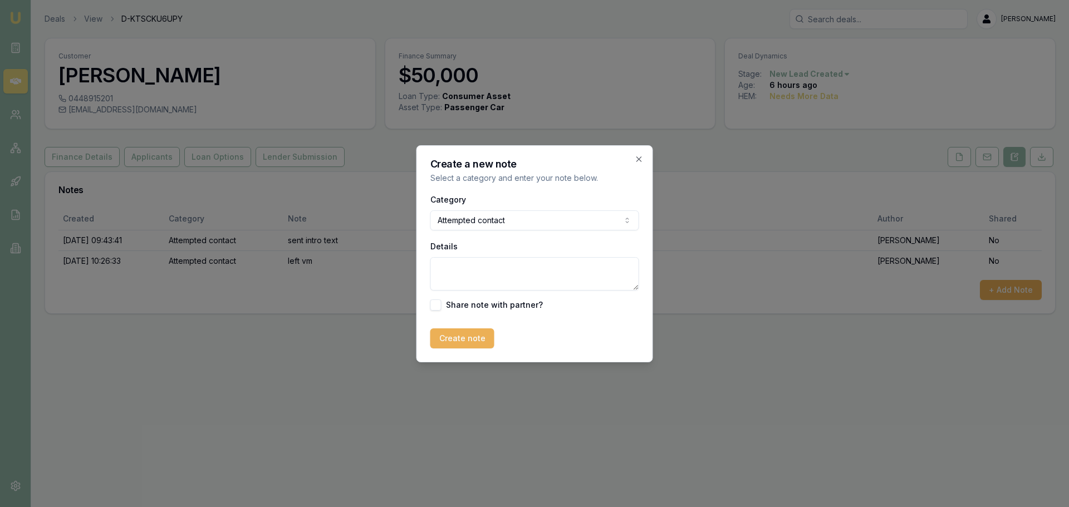
click at [485, 274] on textarea "Details" at bounding box center [534, 273] width 209 height 33
click at [549, 268] on textarea "call rejected" at bounding box center [534, 273] width 209 height 33
type textarea "call rejected, sent text"
click at [439, 337] on button "Create note" at bounding box center [462, 338] width 64 height 20
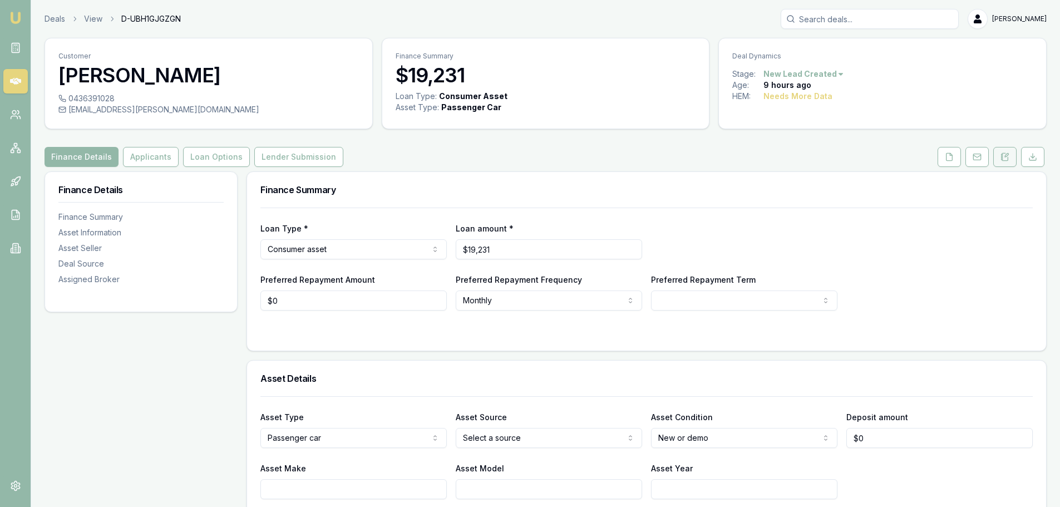
click at [1004, 160] on icon at bounding box center [1005, 156] width 6 height 7
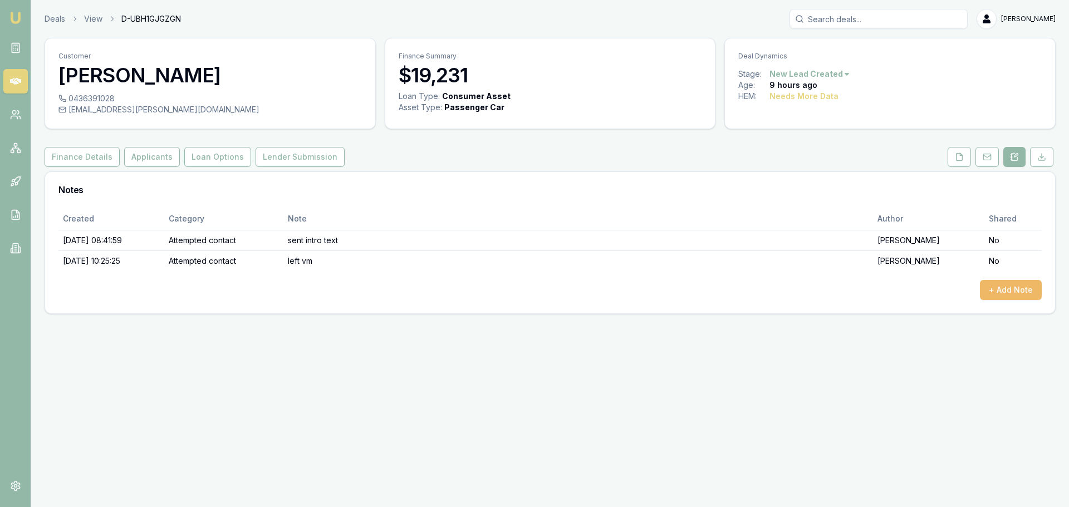
click at [1013, 284] on button "+ Add Note" at bounding box center [1011, 290] width 62 height 20
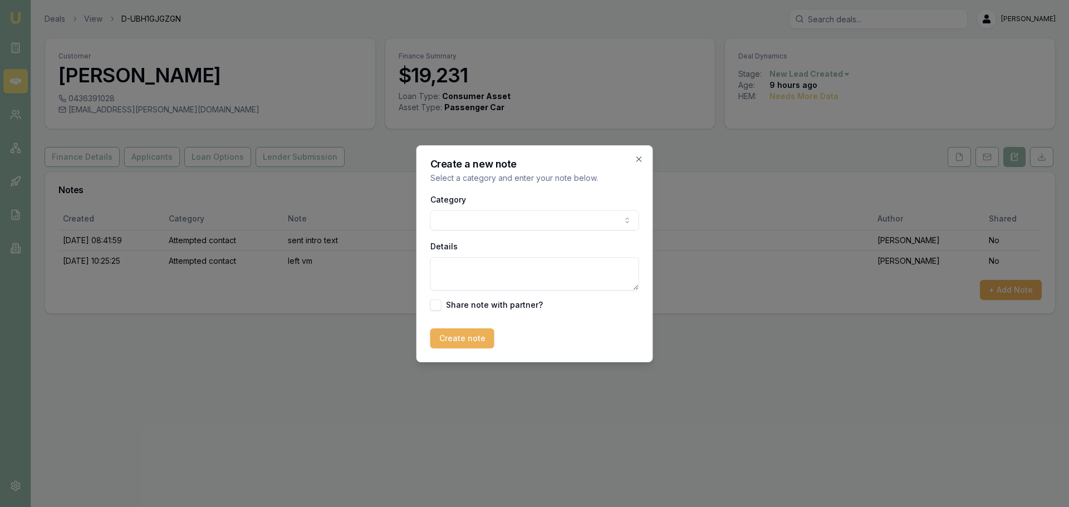
click at [507, 221] on body "Emu Broker Deals View D-UBH1GJGZGN Erin Shield Toggle Menu Customer Surmed Shai…" at bounding box center [534, 253] width 1069 height 507
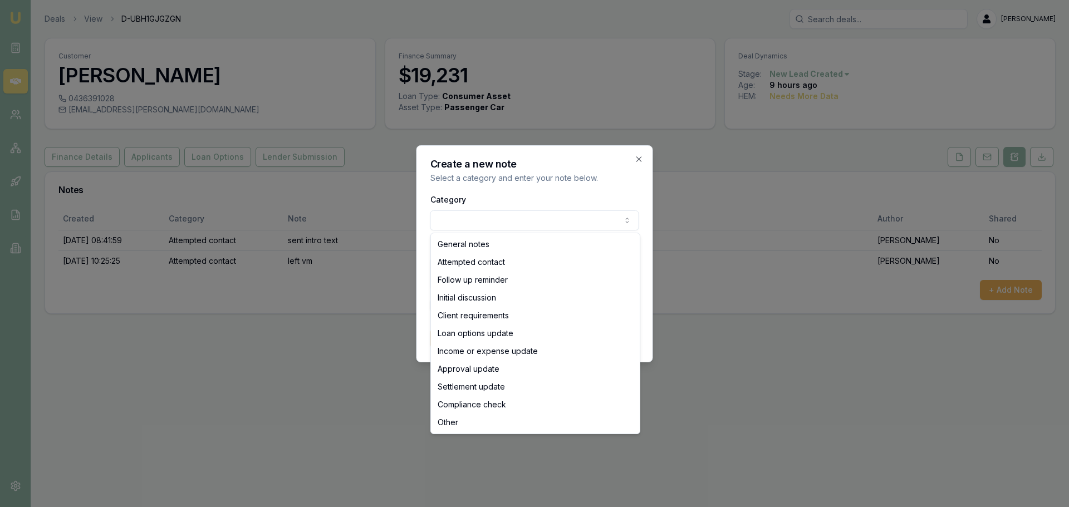
select select "ATTEMPTED_CONTACT"
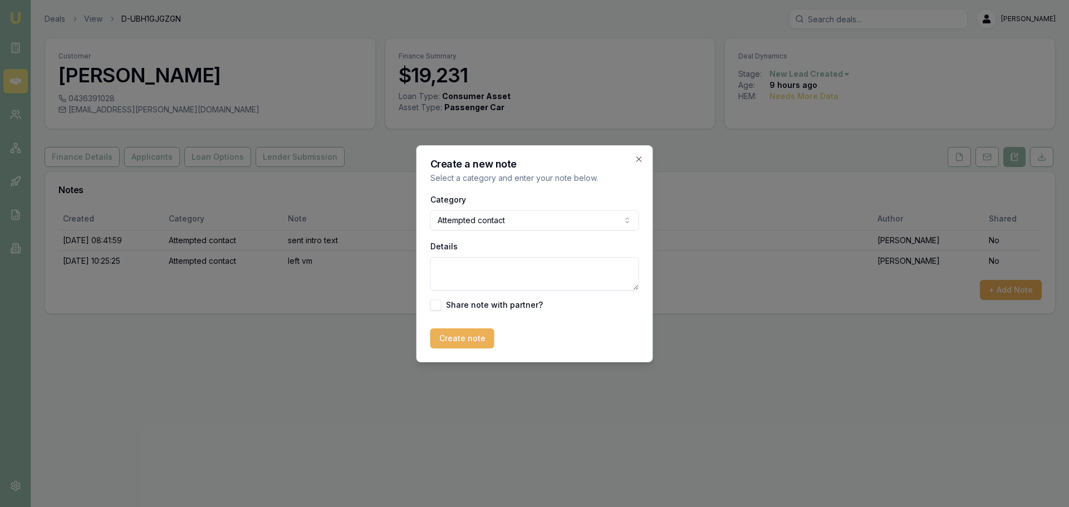
click at [487, 269] on textarea "Details" at bounding box center [534, 273] width 209 height 33
type textarea "called and sent text"
click at [471, 340] on button "Create note" at bounding box center [462, 338] width 64 height 20
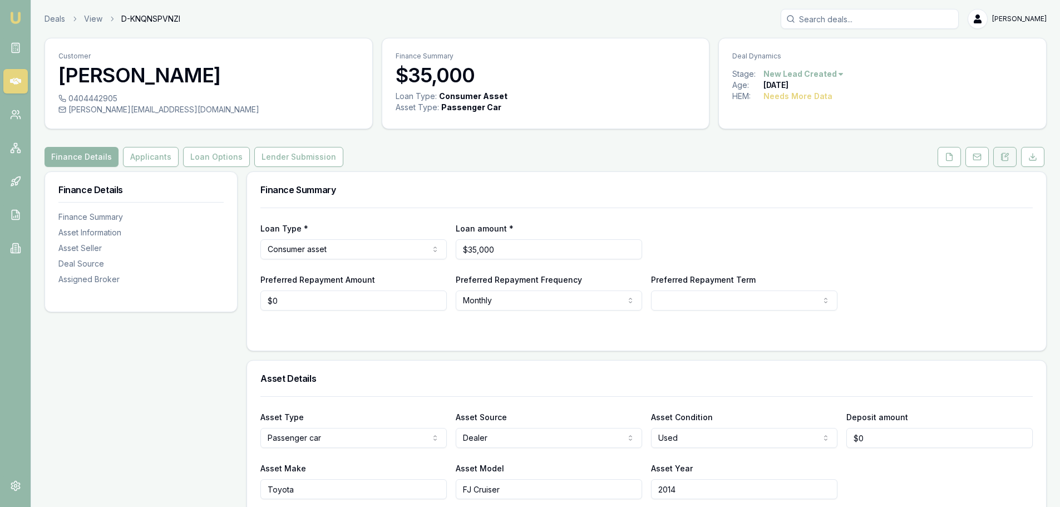
click at [1006, 159] on icon at bounding box center [1005, 157] width 9 height 9
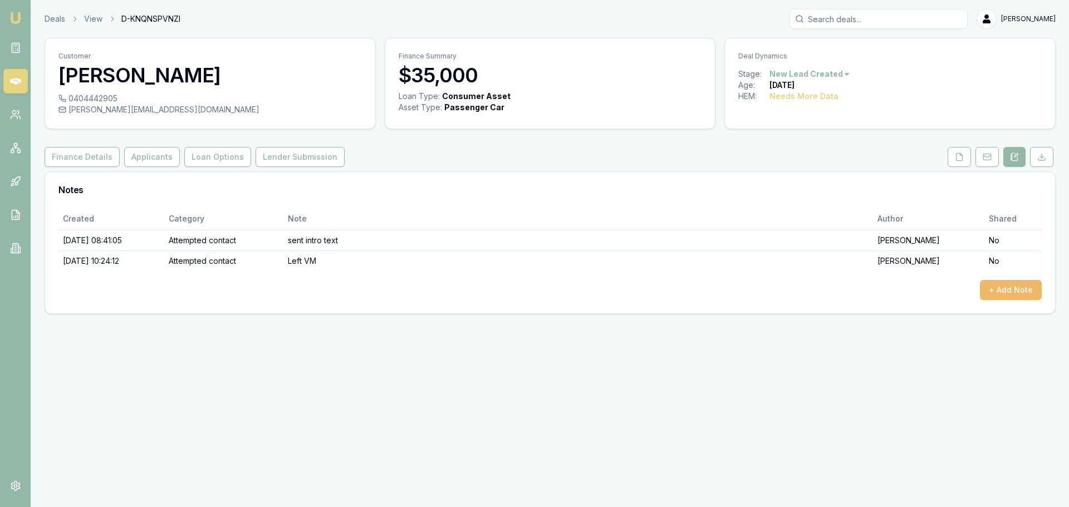
click at [991, 288] on button "+ Add Note" at bounding box center [1011, 290] width 62 height 20
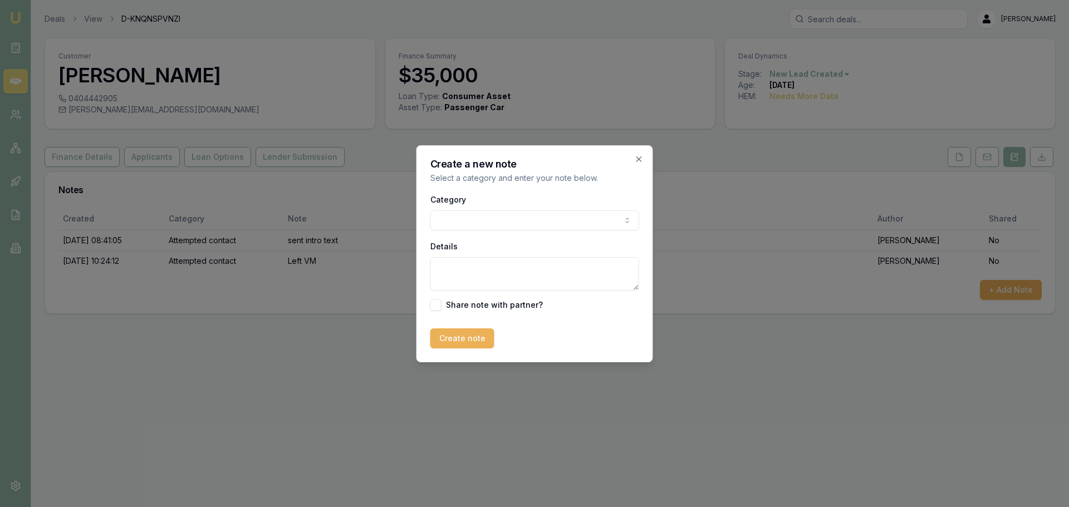
click at [453, 208] on div "Category General notes Attempted contact Follow up reminder Initial discussion …" at bounding box center [534, 212] width 209 height 38
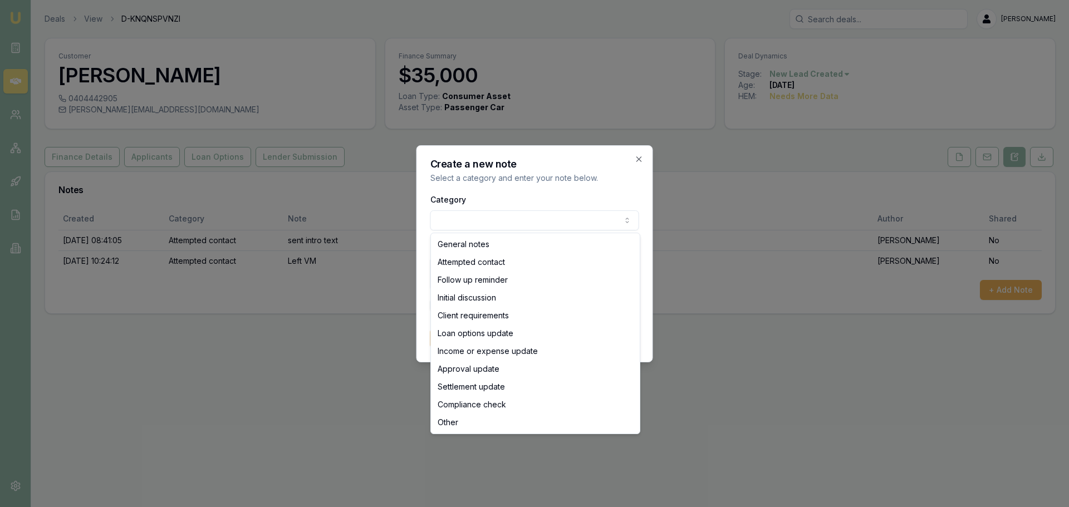
click at [452, 219] on body "Emu Broker Deals View D-KNQNSPVNZI Erin Shield Toggle Menu Customer Brad Martin…" at bounding box center [534, 253] width 1069 height 507
select select "ATTEMPTED_CONTACT"
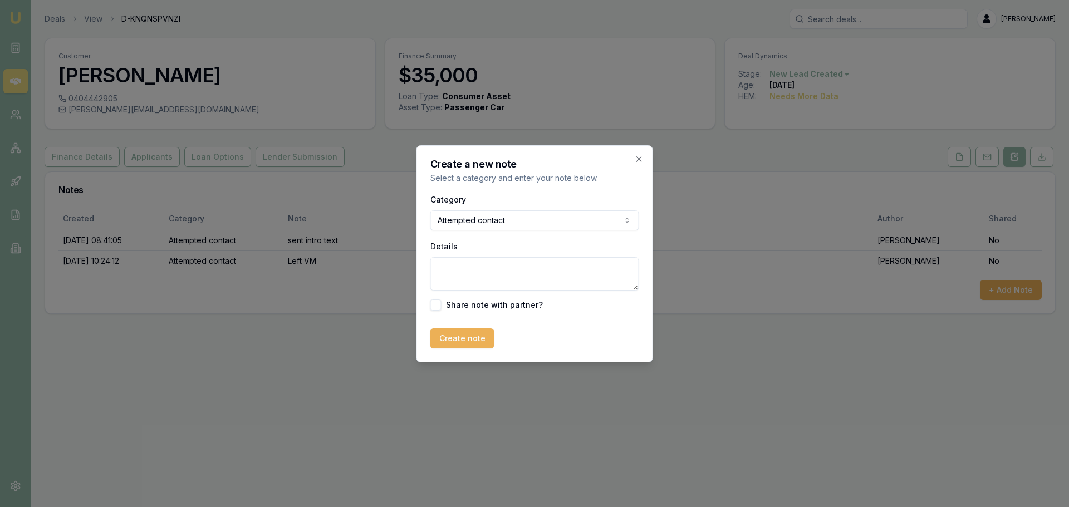
click at [459, 269] on textarea "Details" at bounding box center [534, 273] width 209 height 33
click at [497, 263] on textarea "Details" at bounding box center [534, 273] width 209 height 33
type textarea "called again, sent text"
click at [448, 332] on button "Create note" at bounding box center [462, 338] width 64 height 20
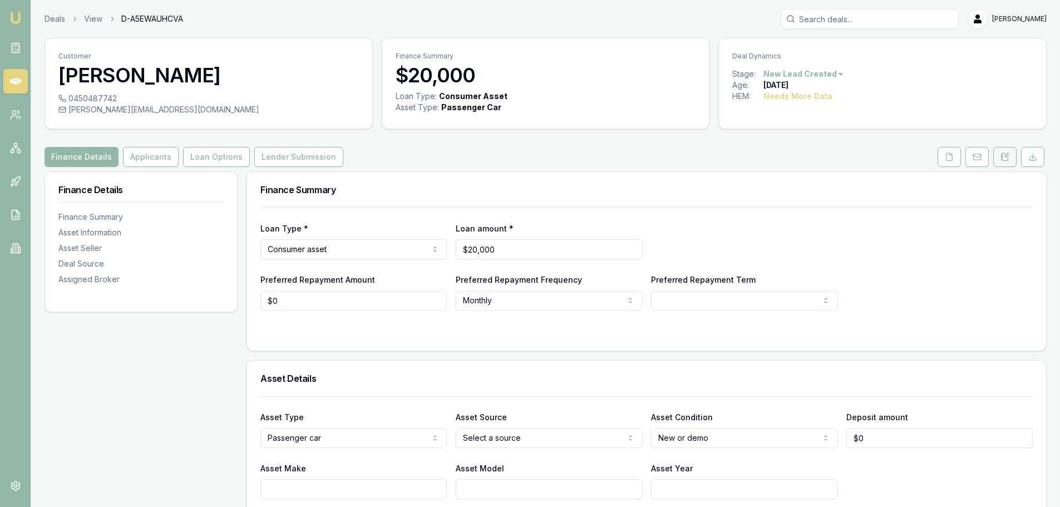
click at [1004, 158] on icon at bounding box center [1005, 157] width 9 height 9
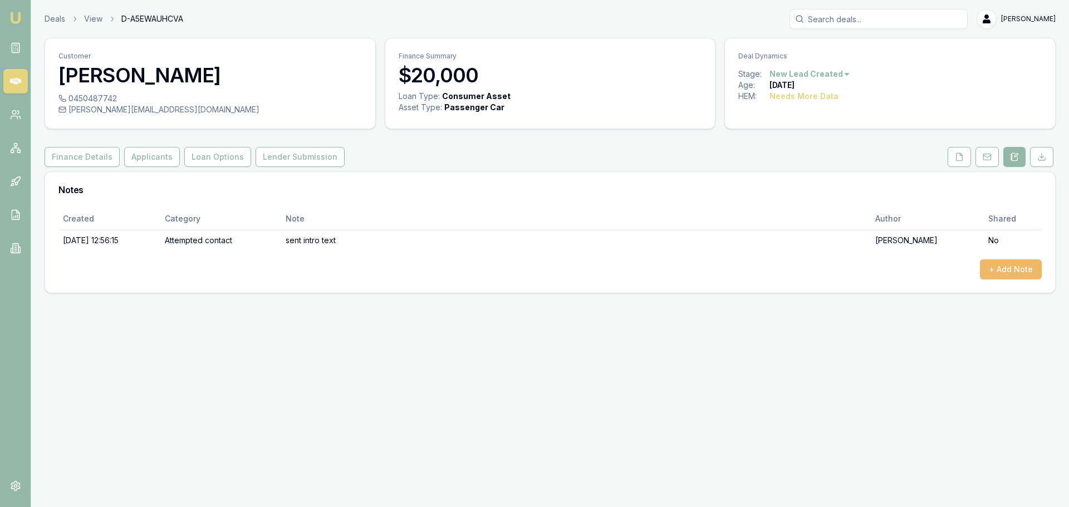
click at [1020, 267] on button "+ Add Note" at bounding box center [1011, 269] width 62 height 20
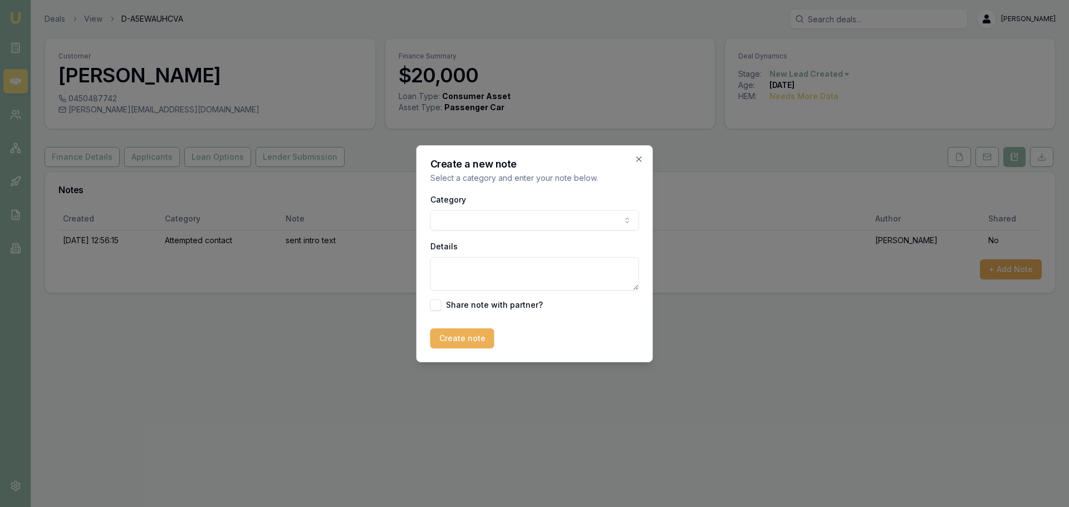
click at [525, 217] on body "Emu Broker Deals View D-A5EWAUHCVA [PERSON_NAME] Toggle Menu Customer [PERSON_N…" at bounding box center [534, 253] width 1069 height 507
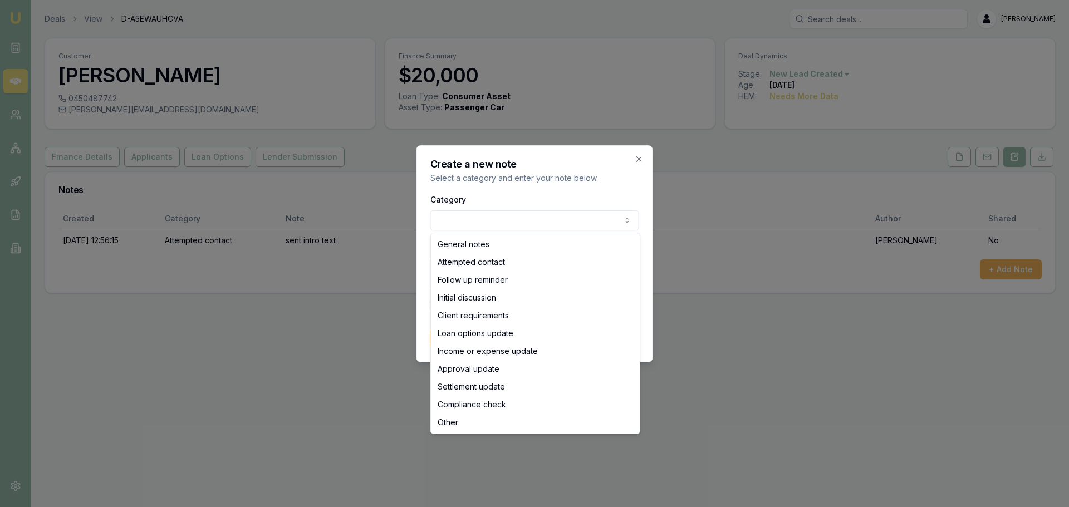
select select "ATTEMPTED_CONTACT"
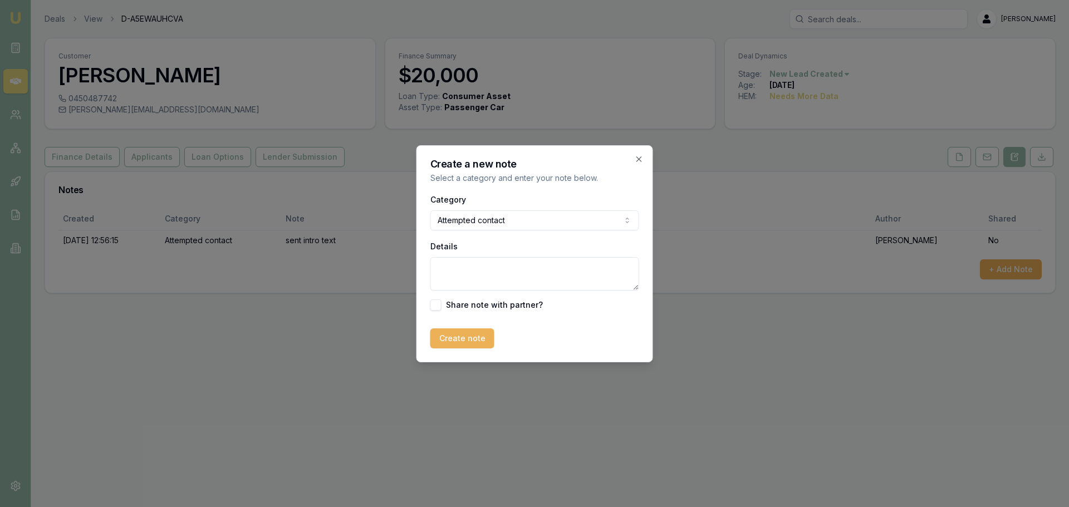
click at [505, 277] on textarea "Details" at bounding box center [534, 273] width 209 height 33
drag, startPoint x: 540, startPoint y: 267, endPoint x: 518, endPoint y: 265, distance: 22.4
click at [518, 265] on textarea "straight to VM" at bounding box center [534, 273] width 209 height 33
type textarea "straight to VM, left message and sent text"
click at [480, 333] on button "Create note" at bounding box center [462, 338] width 64 height 20
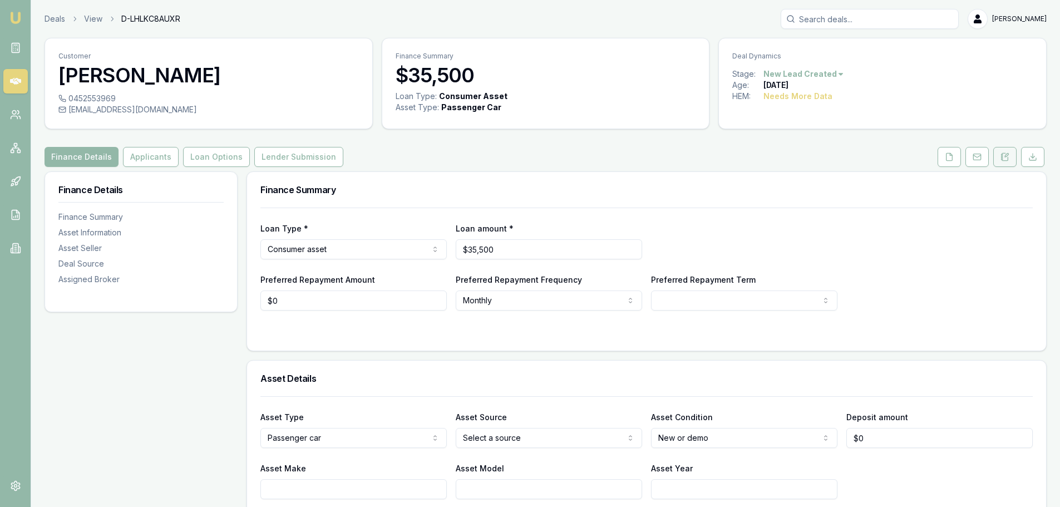
click at [1010, 162] on button at bounding box center [1005, 157] width 23 height 20
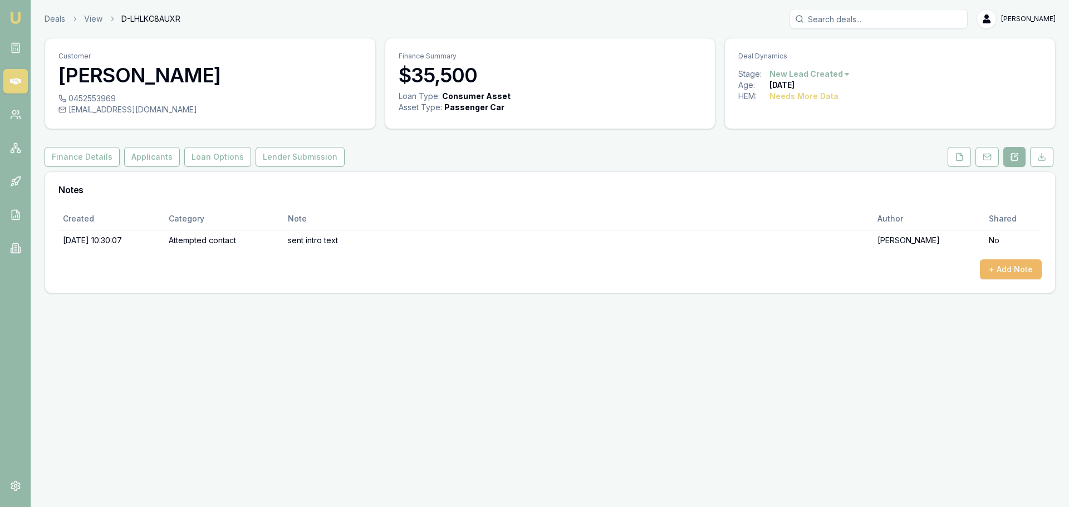
click at [1017, 262] on button "+ Add Note" at bounding box center [1011, 269] width 62 height 20
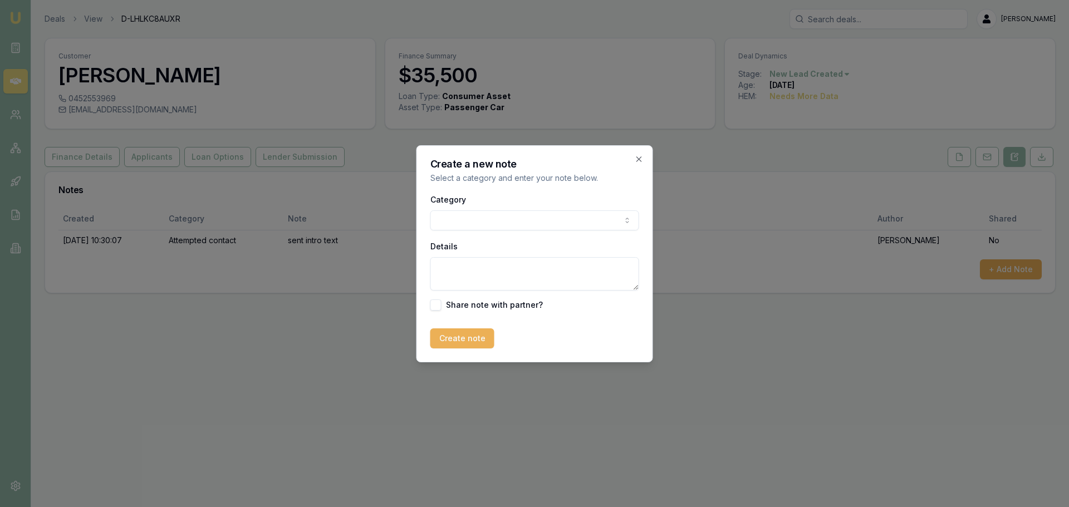
click at [552, 217] on body "Emu Broker Deals View D-LHLKC8AUXR Erin Shield Toggle Menu Customer Dawood Sule…" at bounding box center [534, 253] width 1069 height 507
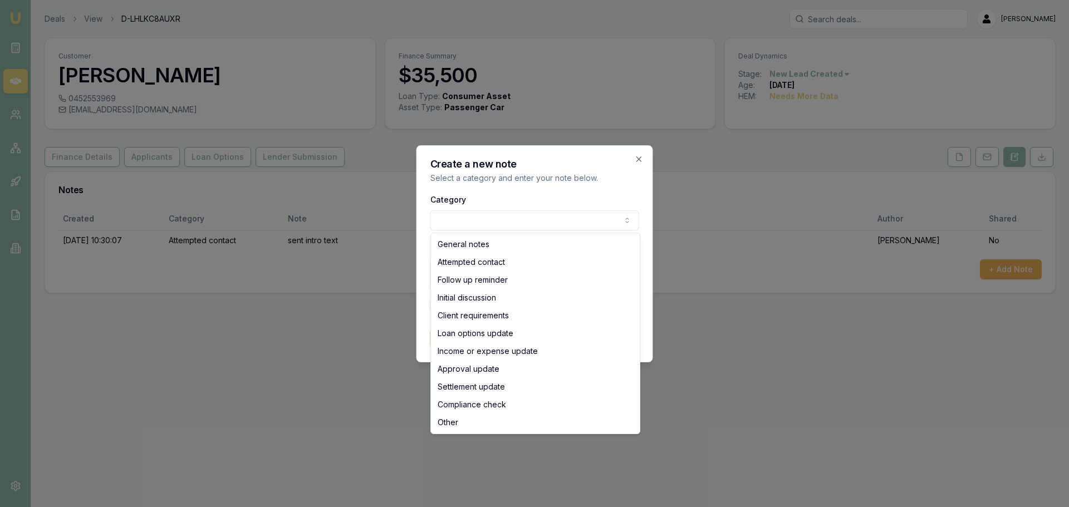
select select "ATTEMPTED_CONTACT"
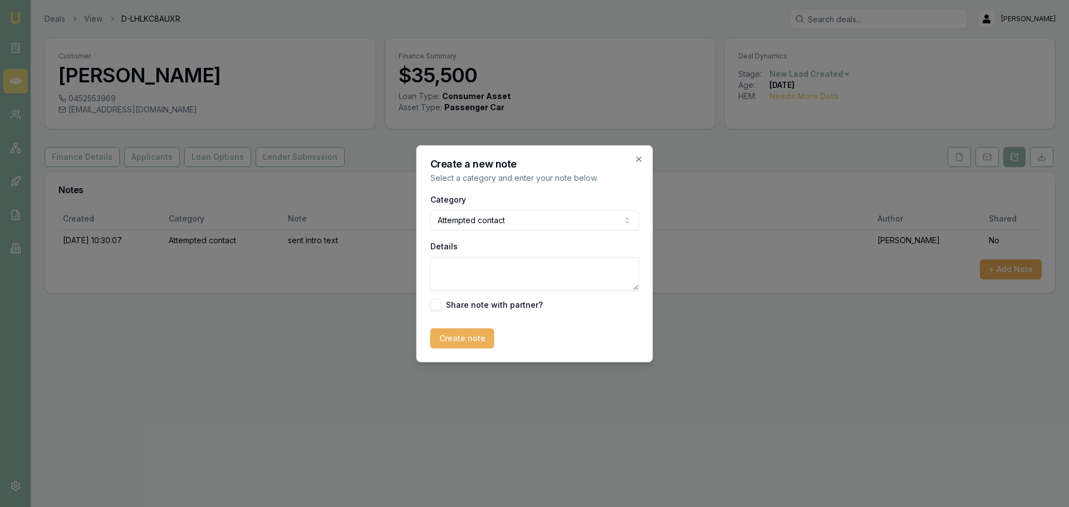
click at [471, 273] on textarea "Details" at bounding box center [534, 273] width 209 height 33
type textarea "l"
type textarea "M"
click at [595, 280] on textarea "Details" at bounding box center [534, 273] width 209 height 33
type textarea "mailbox full. sent text"
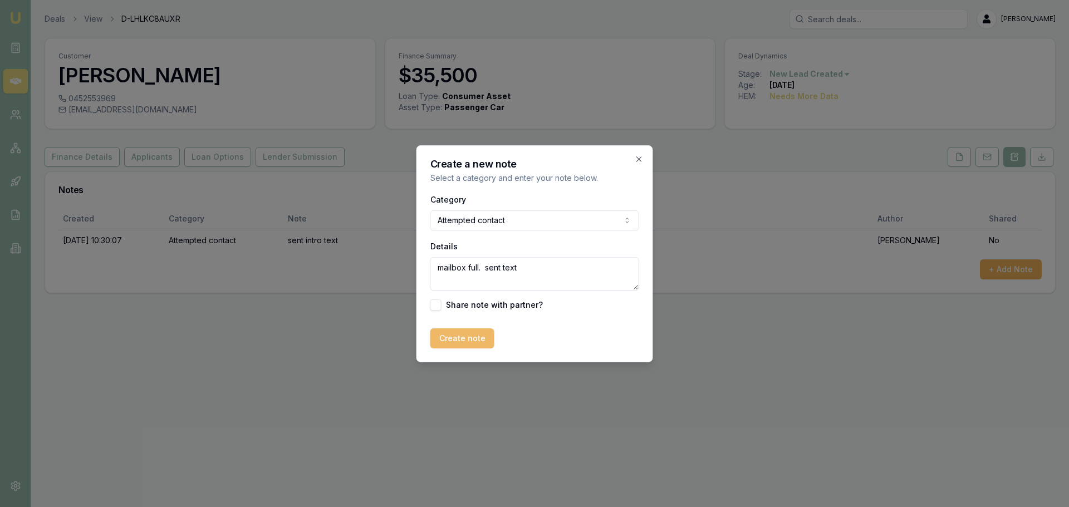
click at [472, 333] on button "Create note" at bounding box center [462, 338] width 64 height 20
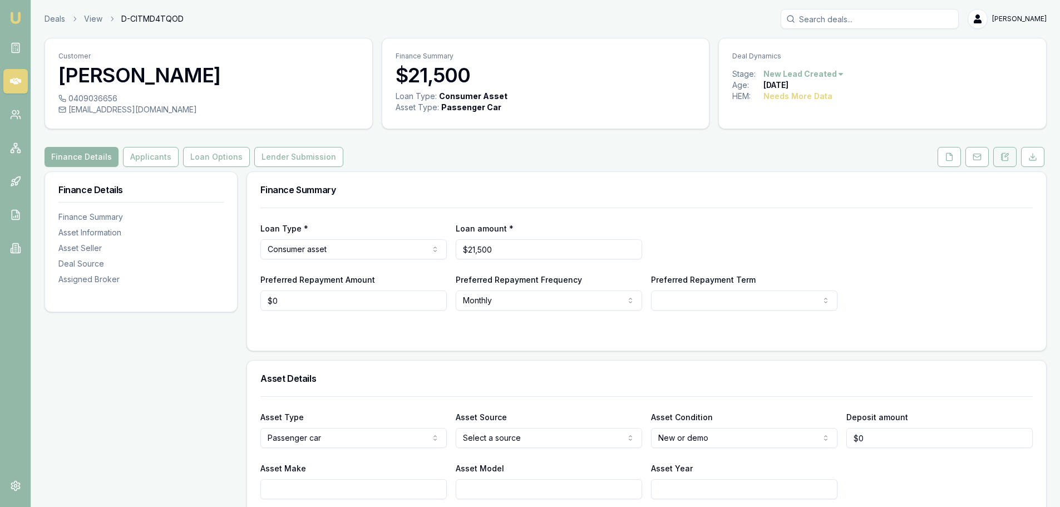
click at [1005, 160] on icon at bounding box center [1005, 156] width 6 height 7
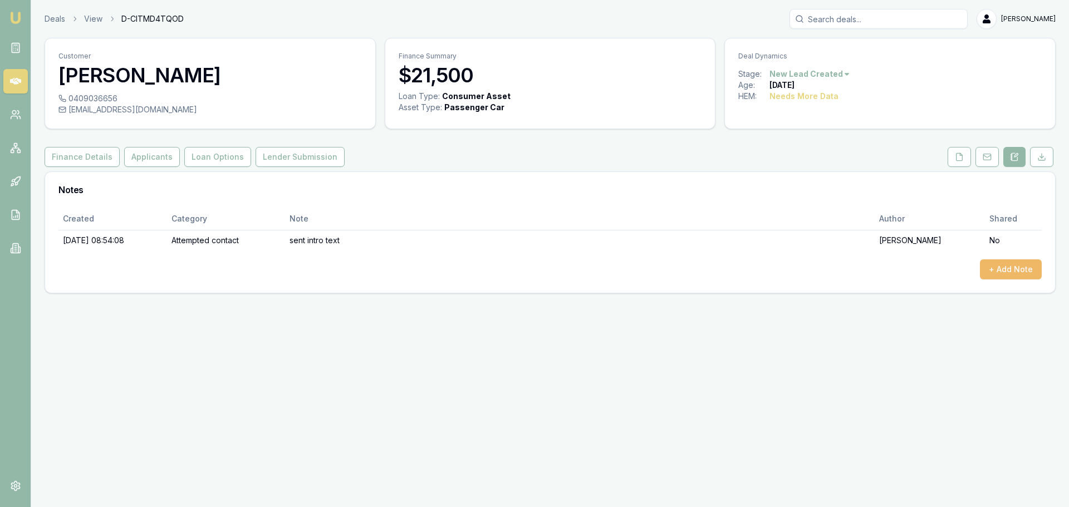
click at [1004, 269] on button "+ Add Note" at bounding box center [1011, 269] width 62 height 20
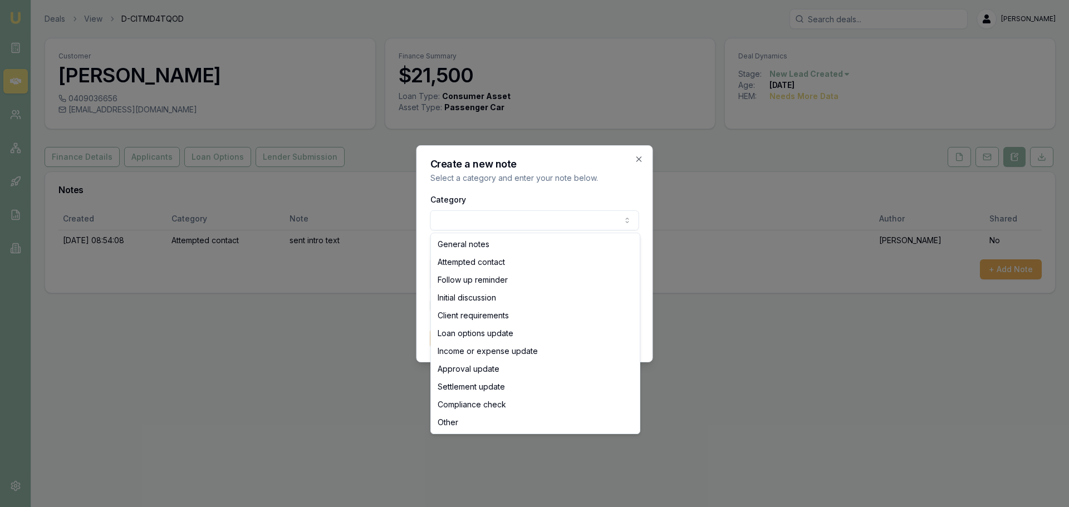
click at [513, 224] on body "Emu Broker Deals View D-CITMD4TQOD [PERSON_NAME] Toggle Menu Customer [PERSON_N…" at bounding box center [534, 253] width 1069 height 507
select select "ATTEMPTED_CONTACT"
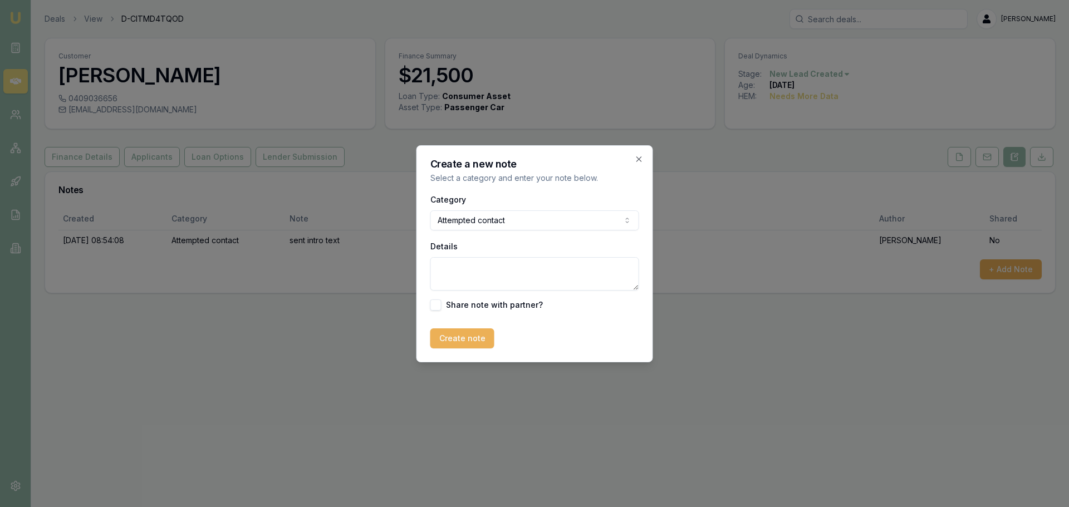
click at [500, 279] on textarea "Details" at bounding box center [534, 273] width 209 height 33
type textarea "l"
type textarea "left vm and sent text"
click at [481, 335] on button "Create note" at bounding box center [462, 338] width 64 height 20
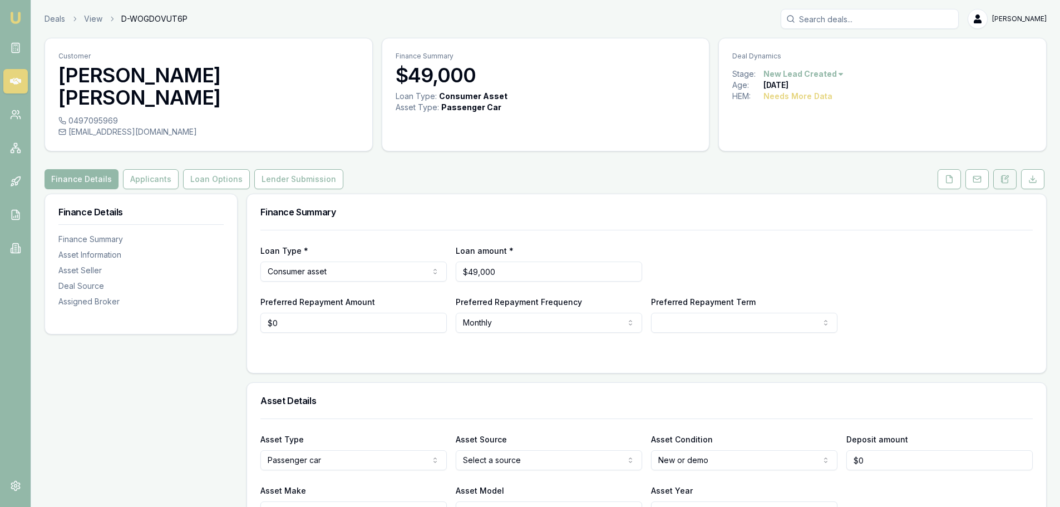
click at [1005, 175] on icon at bounding box center [1005, 178] width 6 height 7
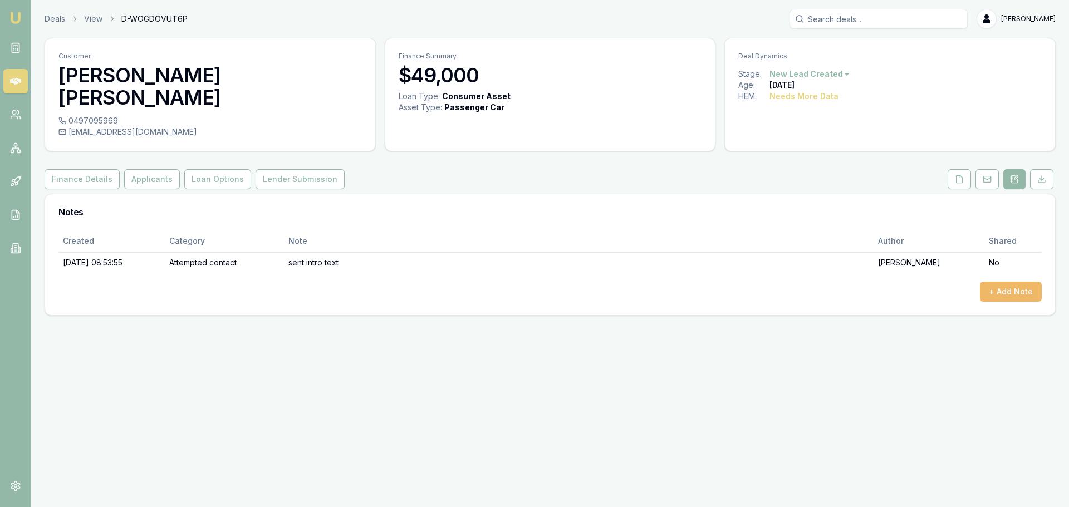
click at [996, 282] on button "+ Add Note" at bounding box center [1011, 292] width 62 height 20
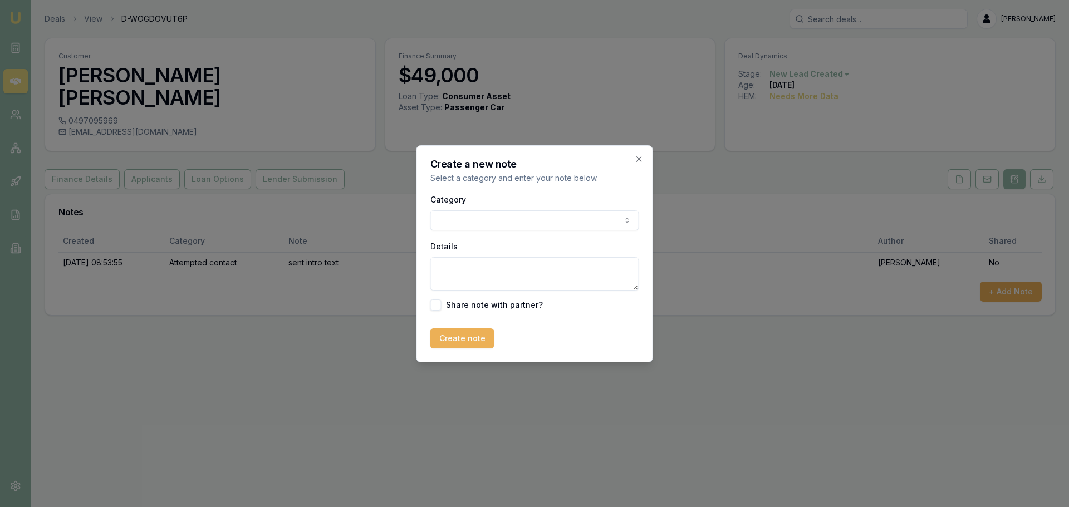
click at [517, 223] on body "Emu Broker Deals View D-WOGDOVUT6P [PERSON_NAME] Toggle Menu Customer [PERSON_N…" at bounding box center [534, 253] width 1069 height 507
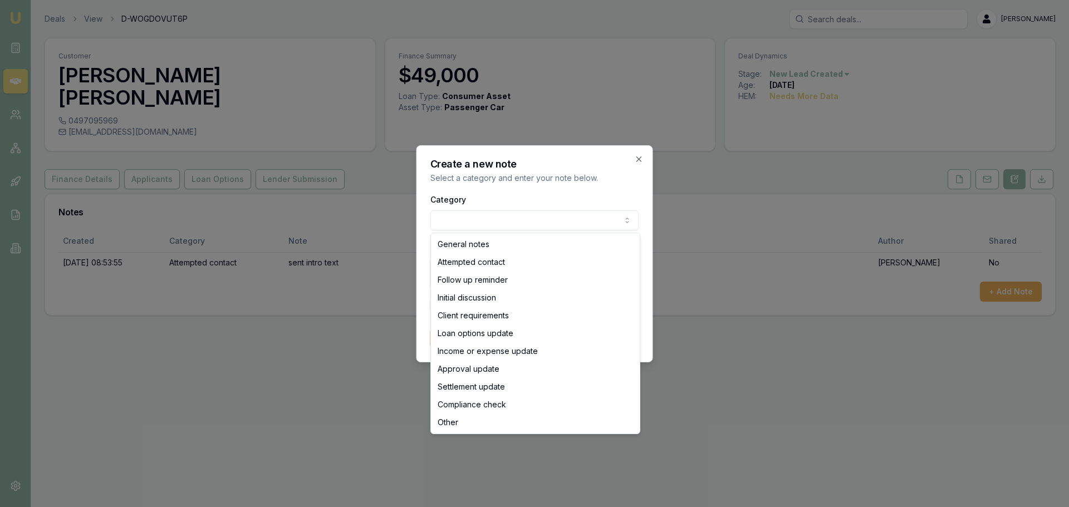
select select "ATTEMPTED_CONTACT"
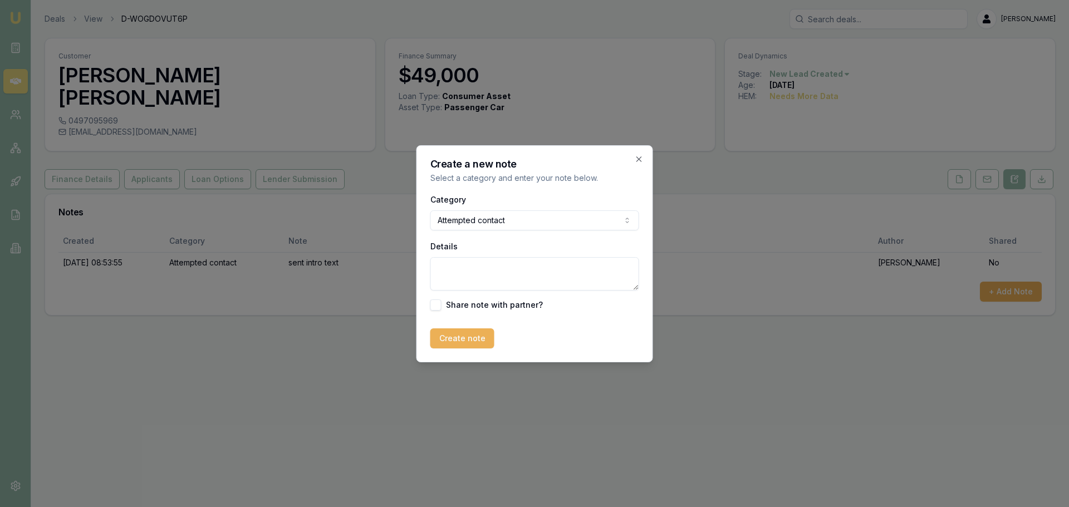
click at [492, 276] on textarea "Details" at bounding box center [534, 273] width 209 height 33
click at [534, 269] on textarea "left vm and sent" at bounding box center [534, 273] width 209 height 33
type textarea "left vm and sent text"
click at [471, 343] on button "Create note" at bounding box center [462, 338] width 64 height 20
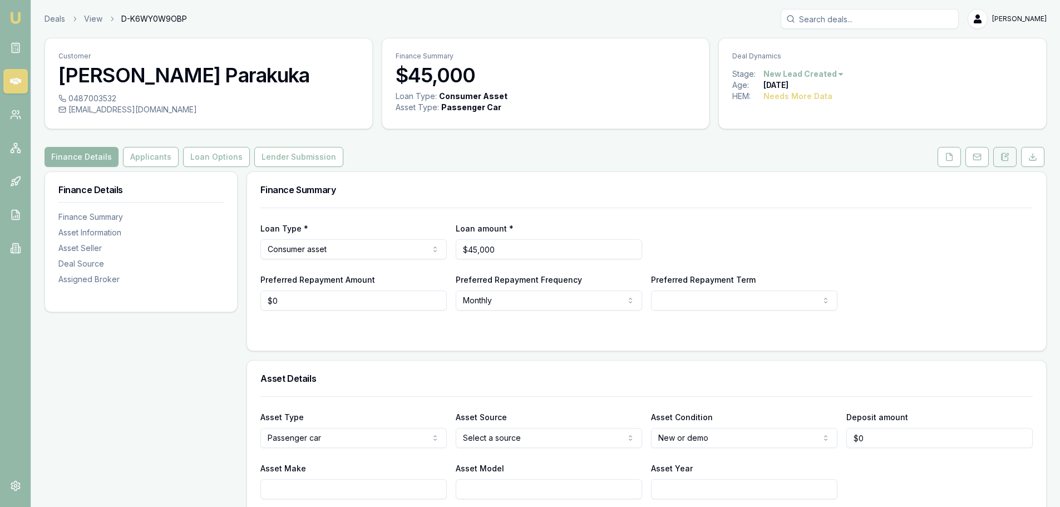
click at [1007, 158] on icon at bounding box center [1005, 157] width 9 height 9
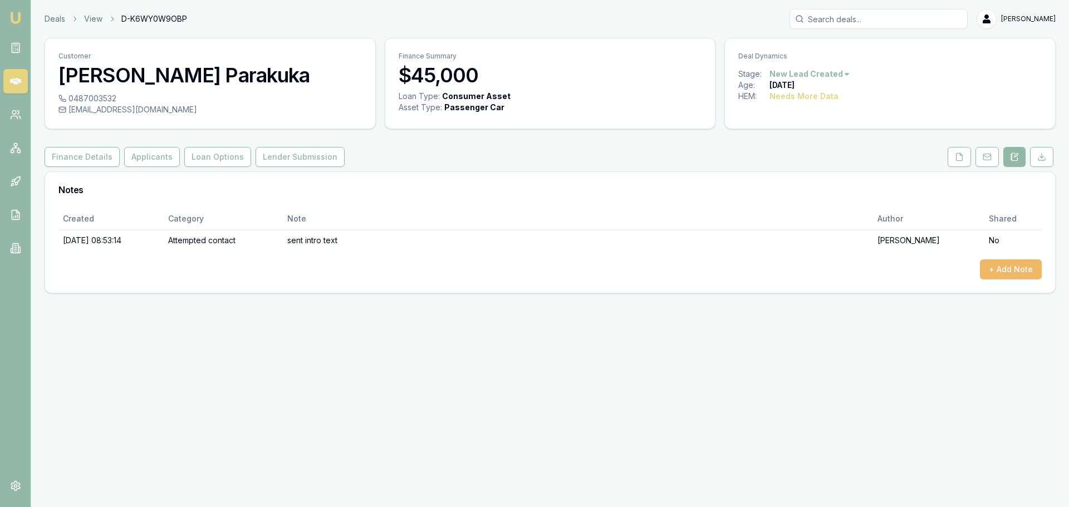
click at [1005, 276] on button "+ Add Note" at bounding box center [1011, 269] width 62 height 20
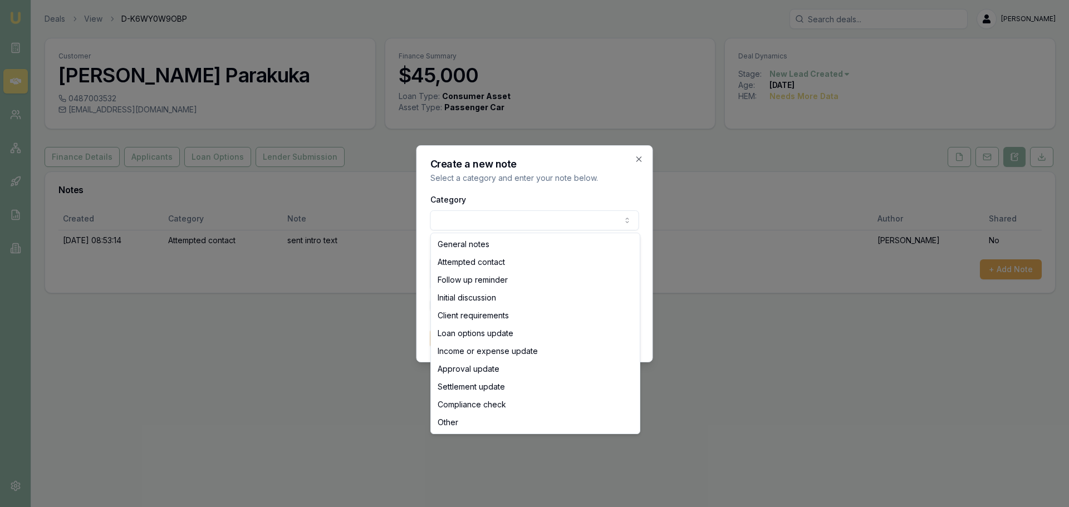
click at [540, 220] on body "Emu Broker Deals View D-K6WY0W9OBP [PERSON_NAME] Toggle Menu Customer [PERSON_N…" at bounding box center [534, 253] width 1069 height 507
select select "ATTEMPTED_CONTACT"
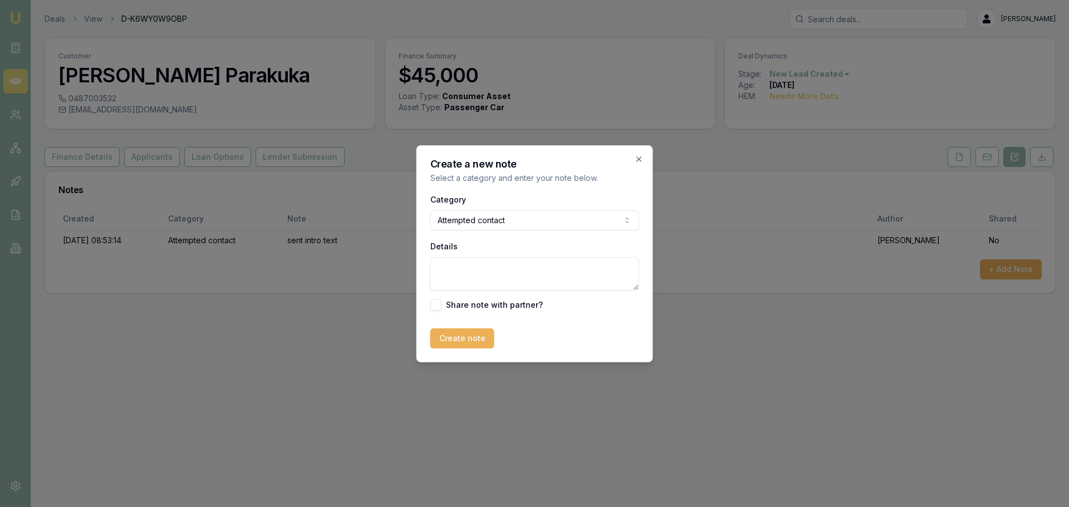
click at [507, 274] on textarea "Details" at bounding box center [534, 273] width 209 height 33
type textarea "g"
click at [493, 268] on textarea "Details" at bounding box center [534, 273] width 209 height 33
type textarea "n"
type textarea "rang out, no vm sent text"
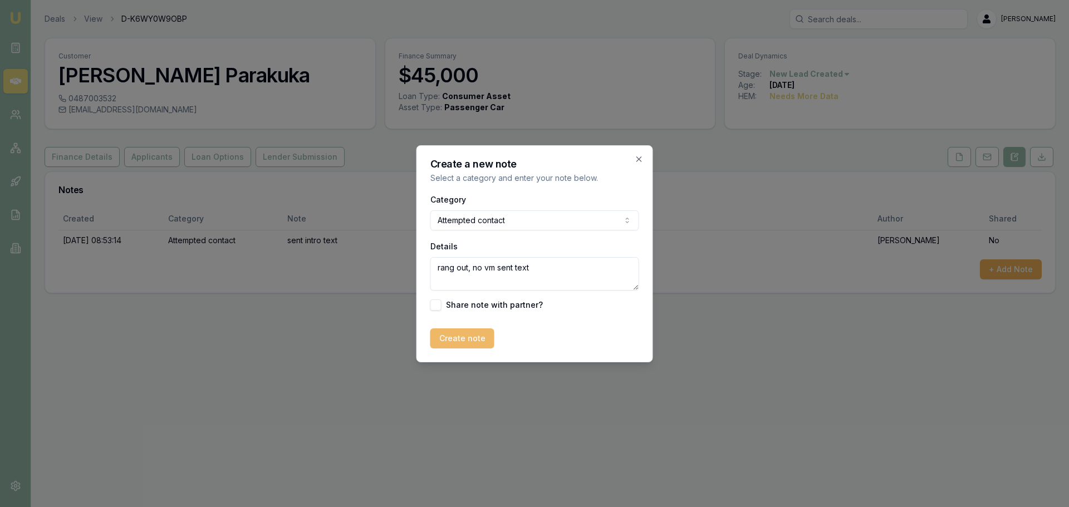
click at [476, 341] on button "Create note" at bounding box center [462, 338] width 64 height 20
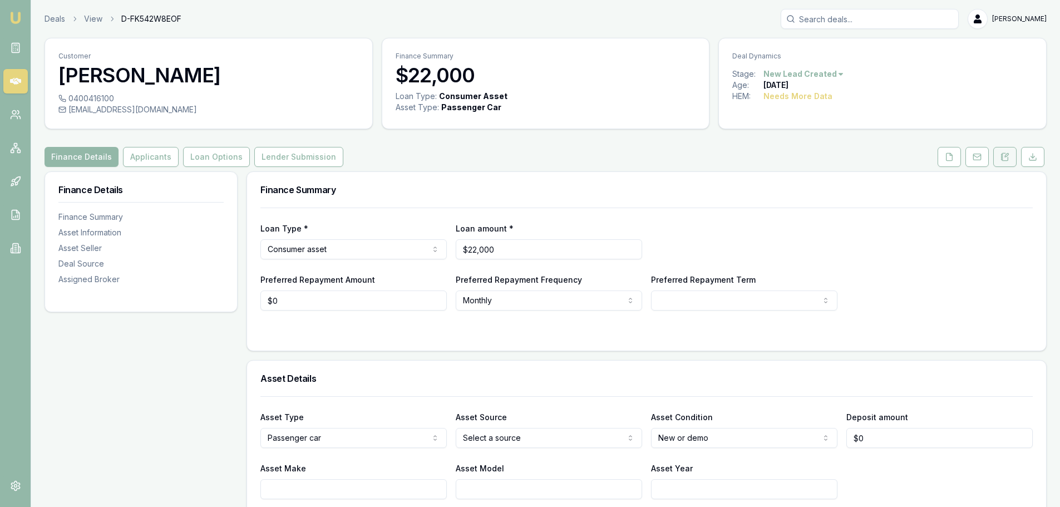
click at [1008, 160] on icon at bounding box center [1005, 156] width 6 height 7
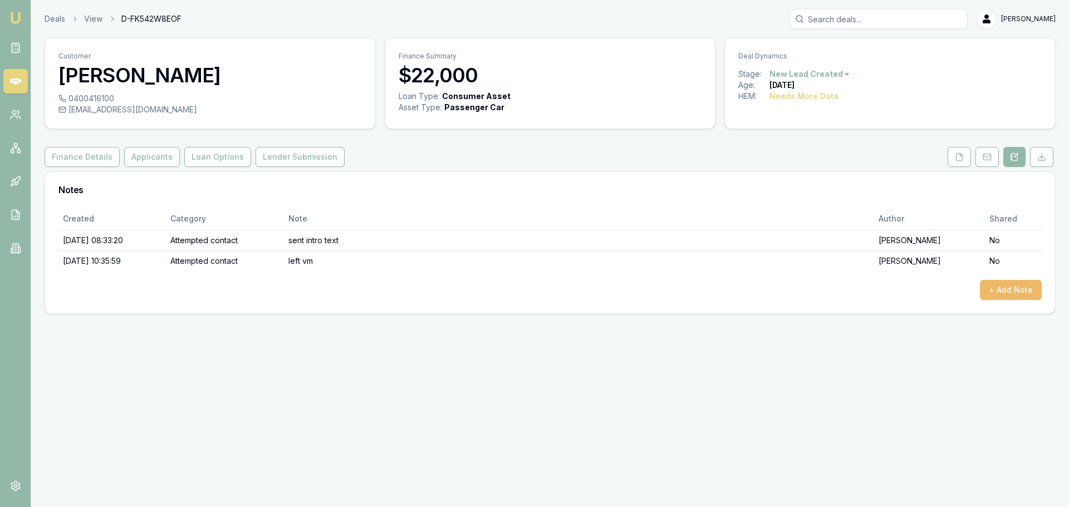
click at [1014, 287] on button "+ Add Note" at bounding box center [1011, 290] width 62 height 20
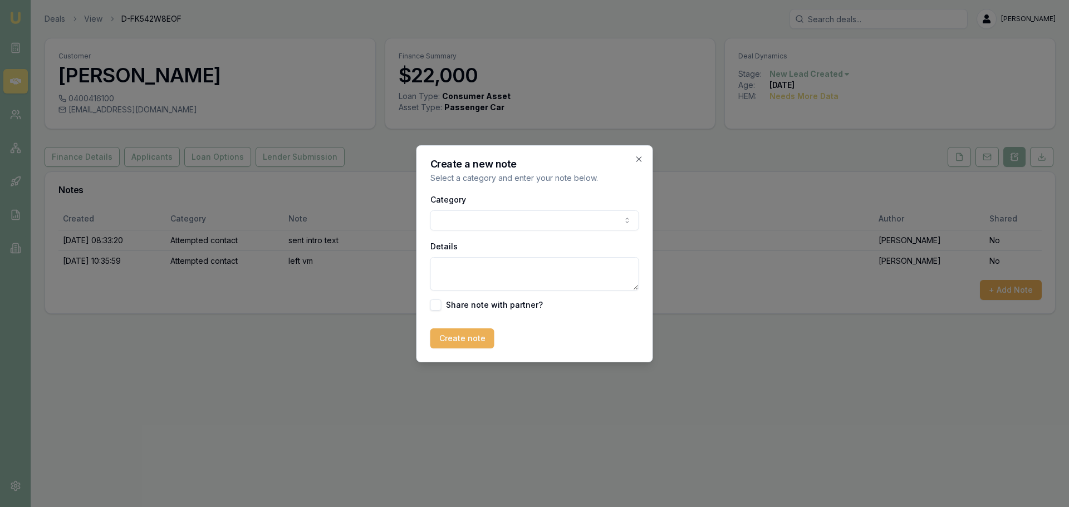
click at [539, 227] on body "Emu Broker Deals View D-FK542W8EOF [PERSON_NAME] Toggle Menu Customer [PERSON_N…" at bounding box center [534, 253] width 1069 height 507
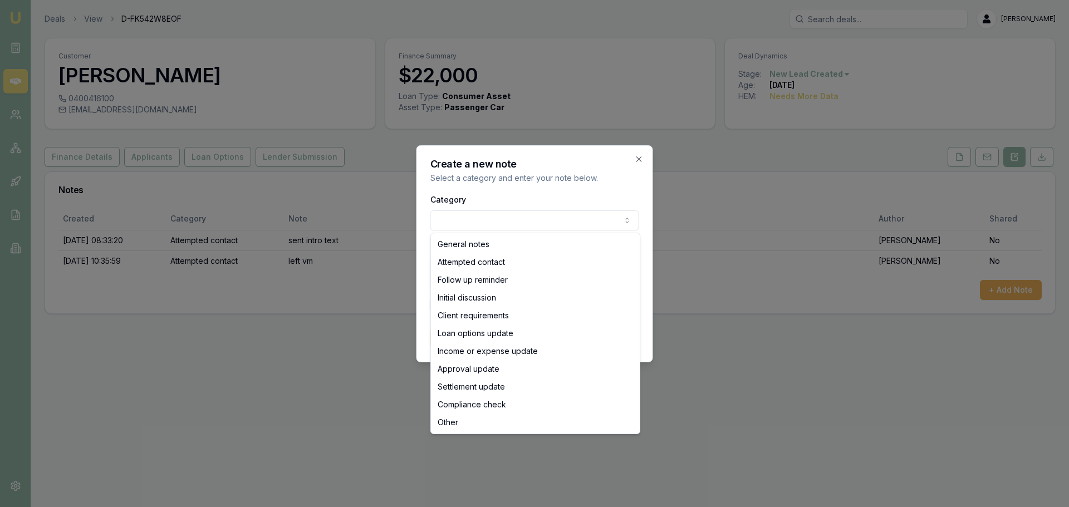
select select "ATTEMPTED_CONTACT"
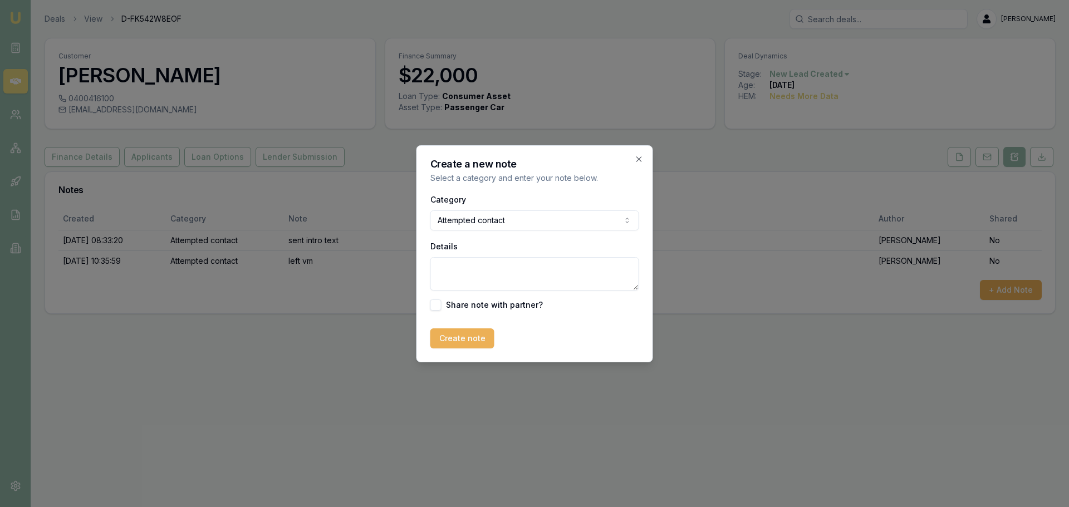
click at [492, 276] on textarea "Details" at bounding box center [534, 273] width 209 height 33
click at [501, 271] on textarea "Details" at bounding box center [534, 273] width 209 height 33
type textarea "left VM and sent text"
drag, startPoint x: 462, startPoint y: 341, endPoint x: 345, endPoint y: 297, distance: 124.9
click at [462, 341] on button "Create note" at bounding box center [462, 338] width 64 height 20
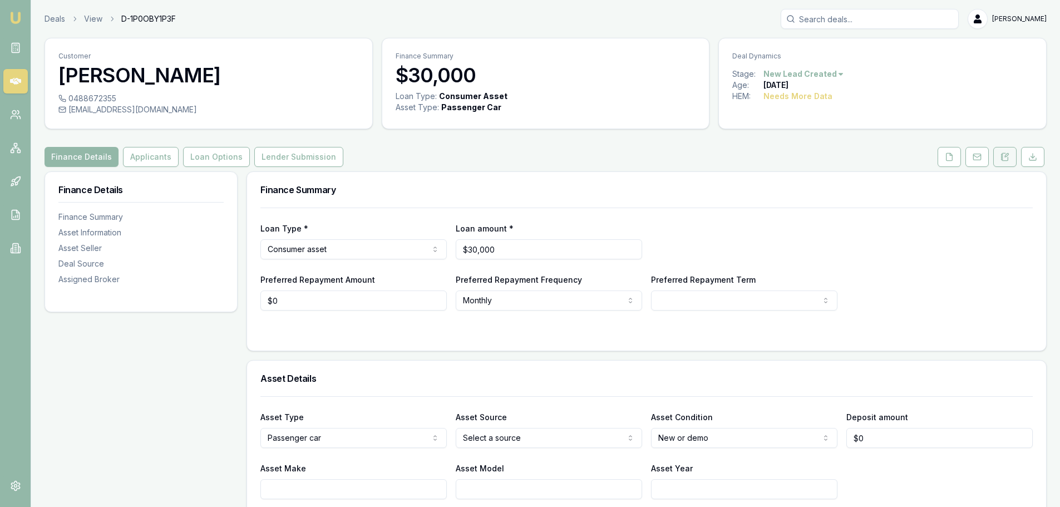
click at [1000, 154] on button at bounding box center [1005, 157] width 23 height 20
click at [596, 27] on div "Deals View D-4ZRIOOESQF Erin Shield" at bounding box center [546, 19] width 1002 height 20
click at [948, 155] on icon at bounding box center [949, 157] width 9 height 9
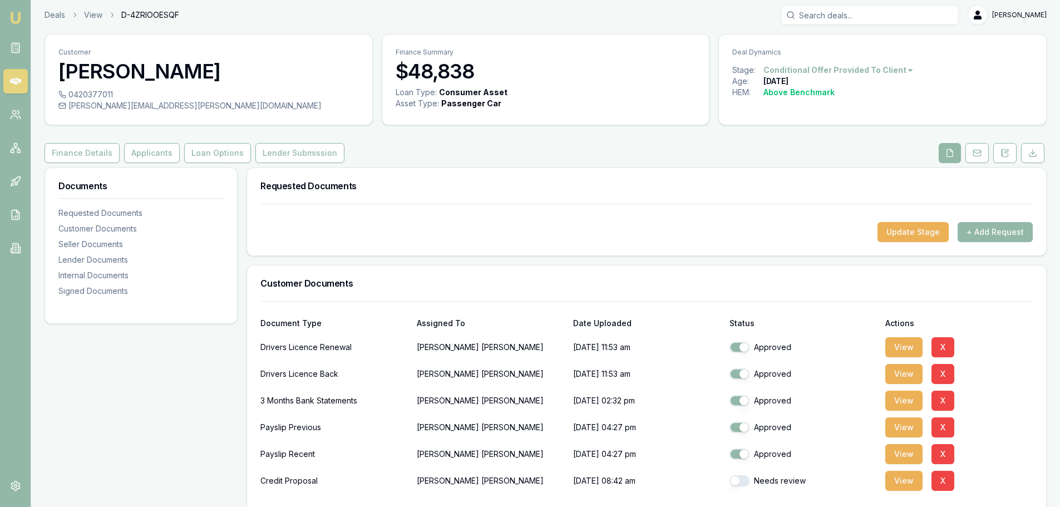
scroll to position [278, 0]
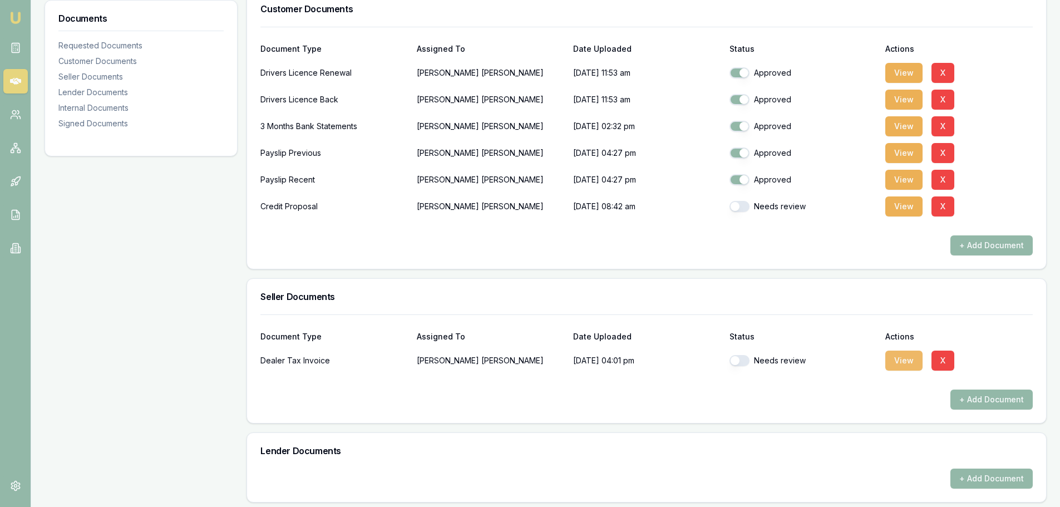
click at [896, 361] on button "View" at bounding box center [904, 361] width 37 height 20
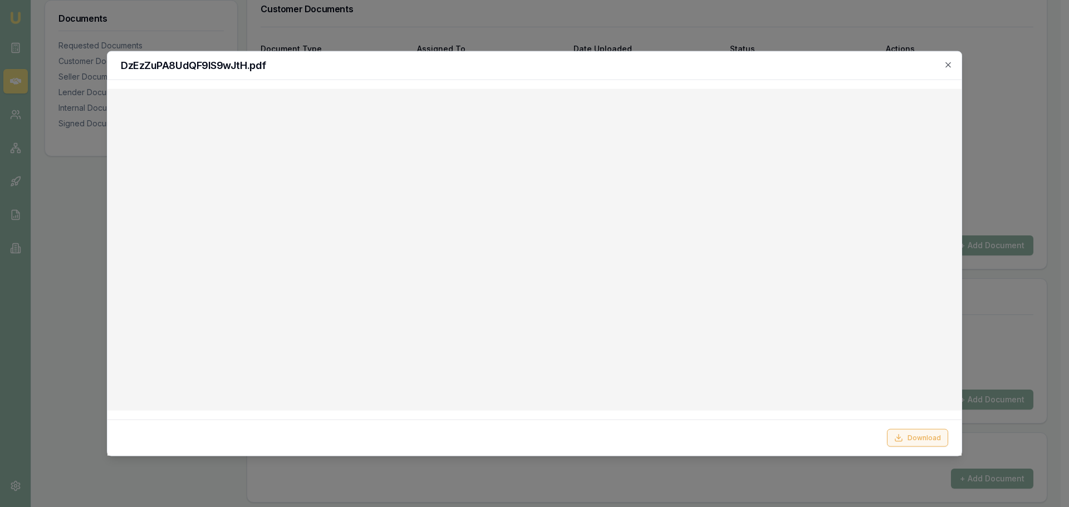
click at [908, 440] on button "Download" at bounding box center [917, 438] width 61 height 18
click at [948, 62] on icon "button" at bounding box center [947, 64] width 9 height 9
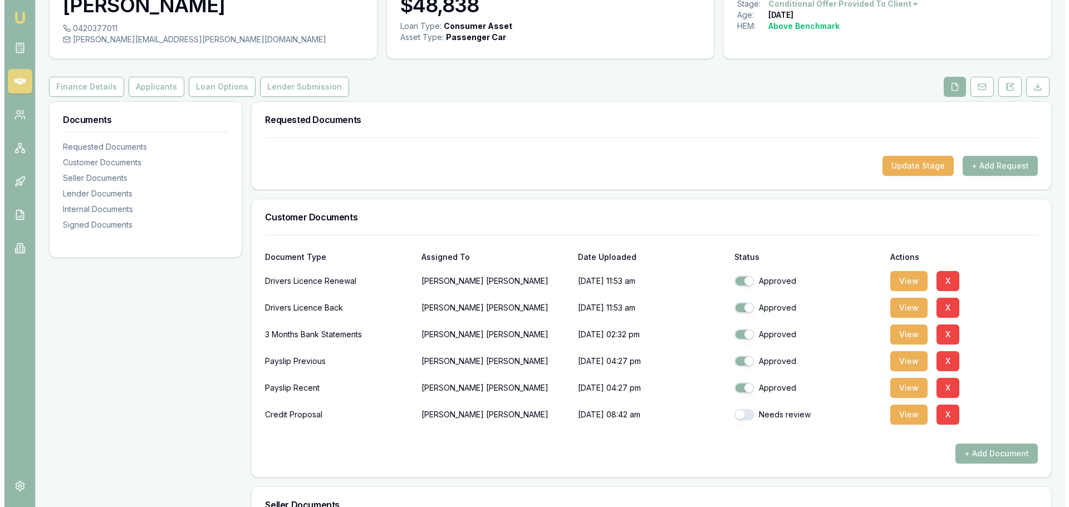
scroll to position [0, 0]
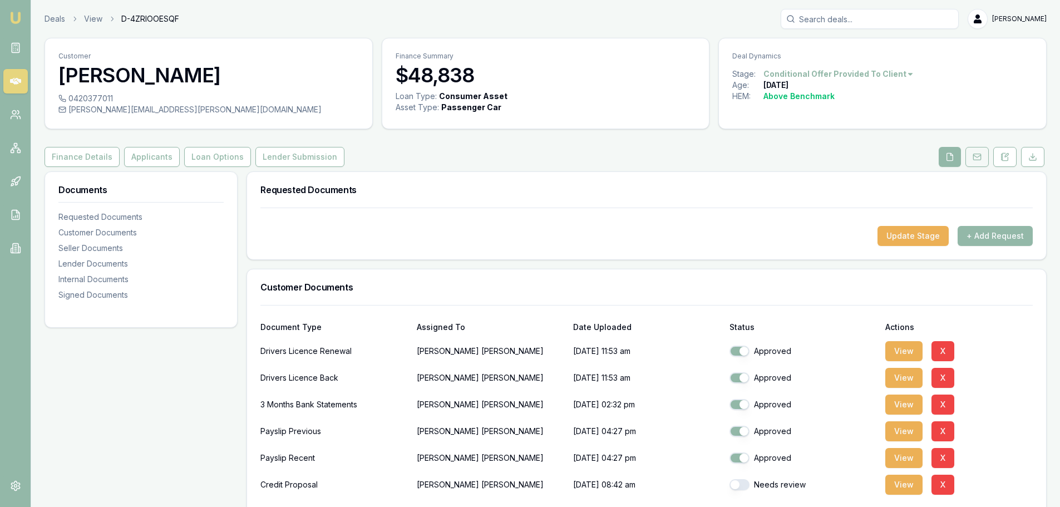
click at [986, 155] on button at bounding box center [977, 157] width 23 height 20
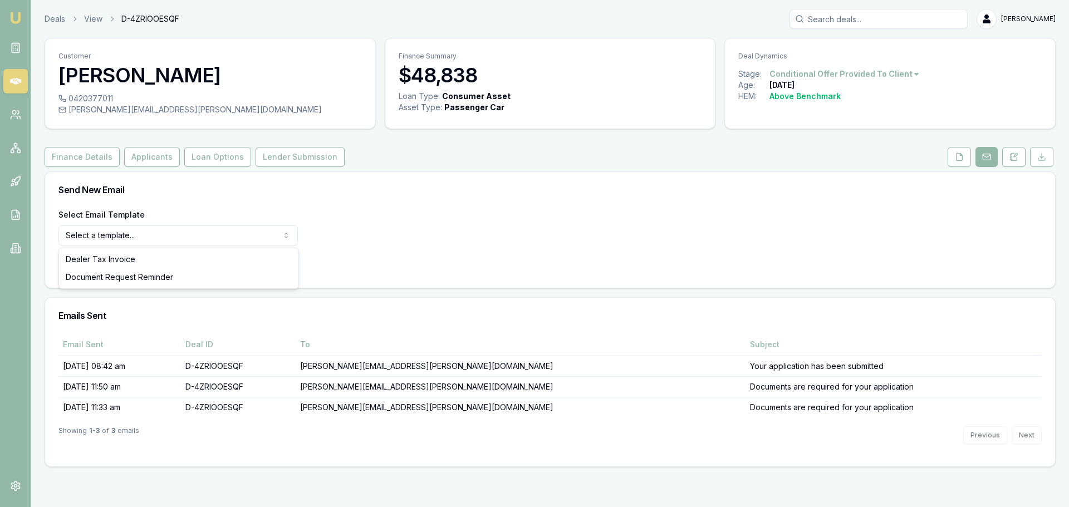
click at [228, 240] on html "Emu Broker Deals View D-4ZRIOOESQF Erin Shield Toggle Menu Customer Lisa Ruprec…" at bounding box center [534, 253] width 1069 height 507
click at [132, 262] on button "Use Email Template" at bounding box center [105, 264] width 95 height 20
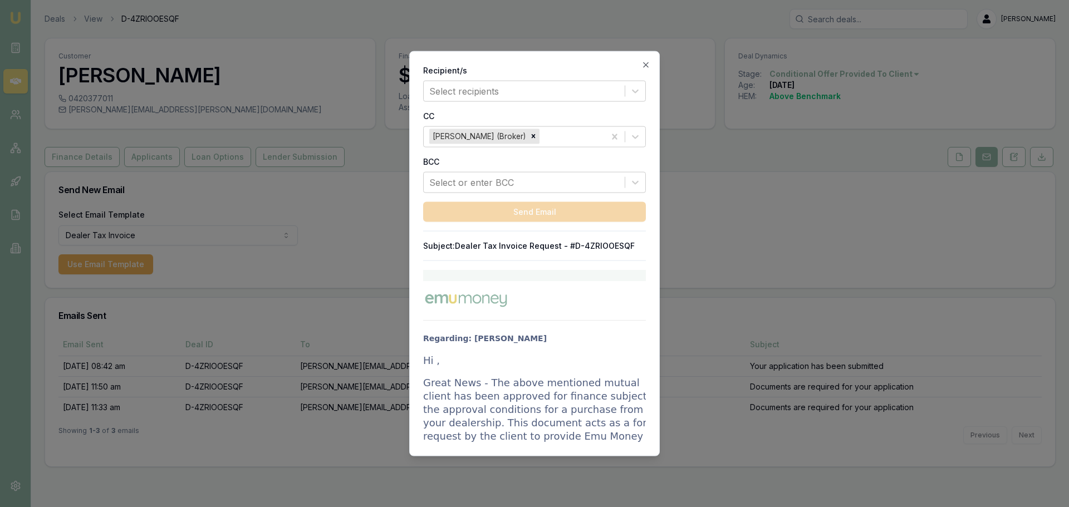
drag, startPoint x: 426, startPoint y: 361, endPoint x: 512, endPoint y: 444, distance: 119.7
click at [512, 444] on div "Recipient/s Select recipients CC Erin Shield (Broker) BCC Select or enter BCC S…" at bounding box center [534, 254] width 250 height 406
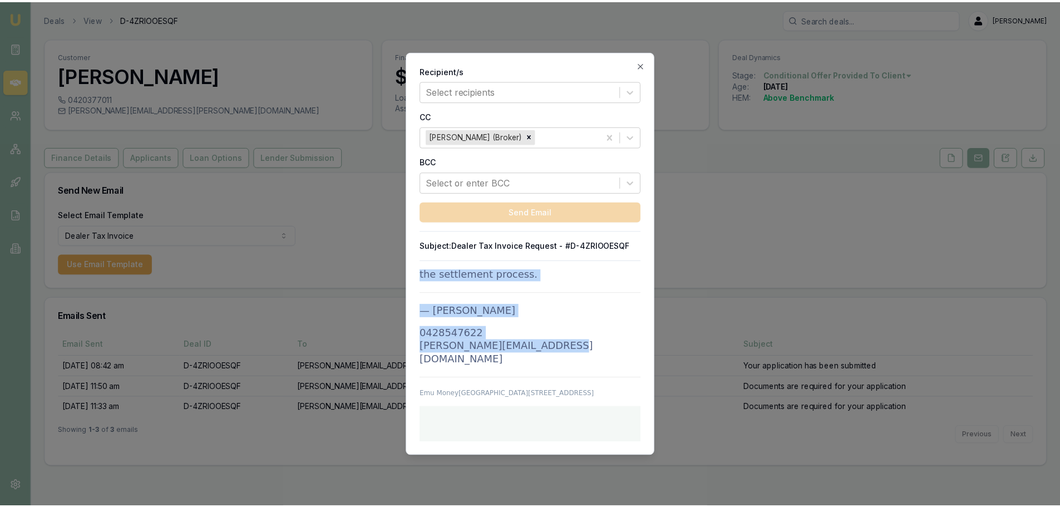
scroll to position [1682, 0]
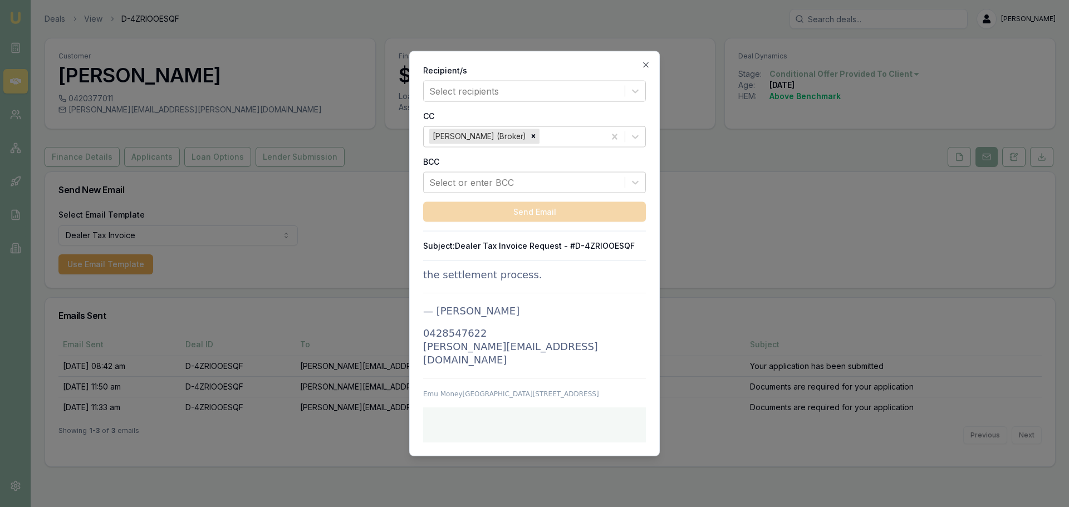
drag, startPoint x: 425, startPoint y: 361, endPoint x: 567, endPoint y: 363, distance: 142.0
copy td "Hi , Great News - The above mentioned mutual client has been approved for finan…"
click at [643, 65] on icon "button" at bounding box center [645, 64] width 9 height 9
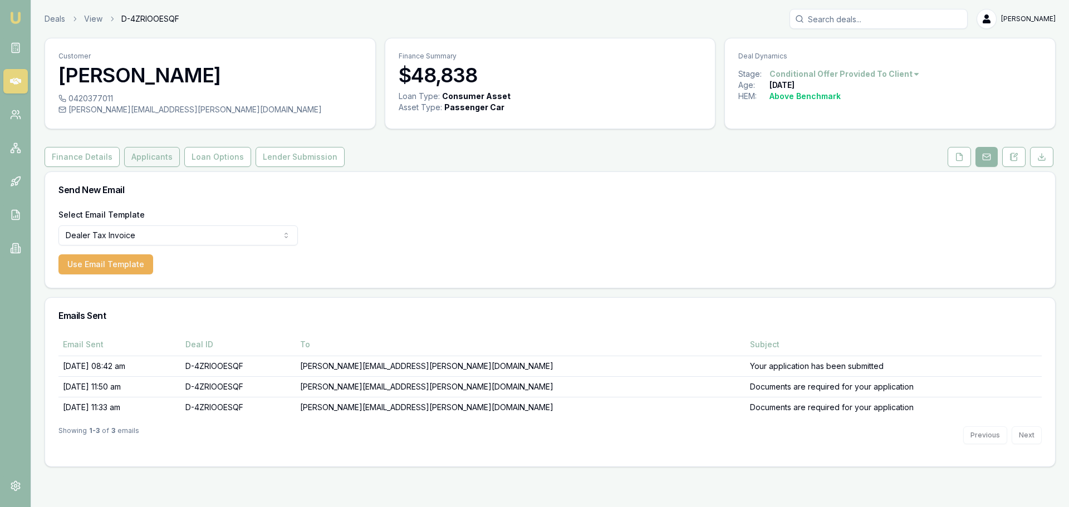
click at [148, 159] on button "Applicants" at bounding box center [152, 157] width 56 height 20
